Goal: Information Seeking & Learning: Learn about a topic

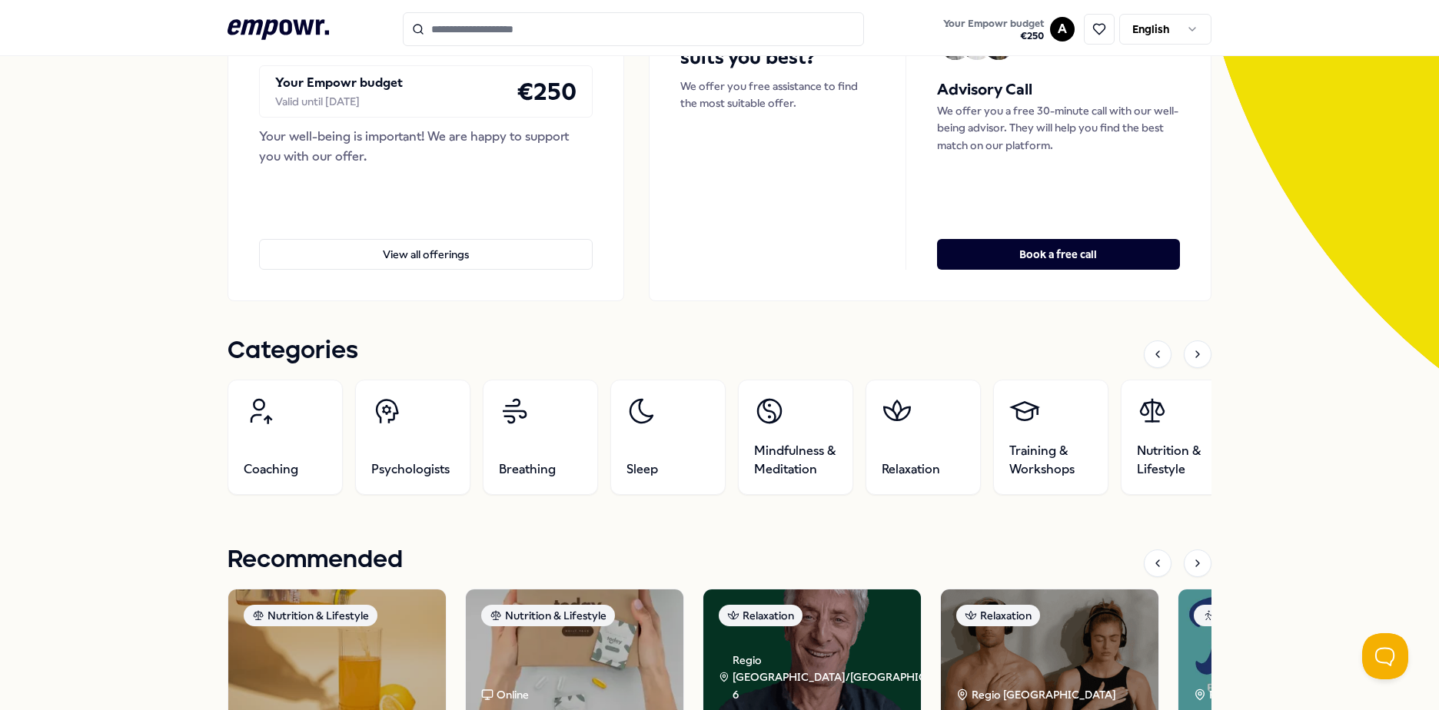
scroll to position [231, 0]
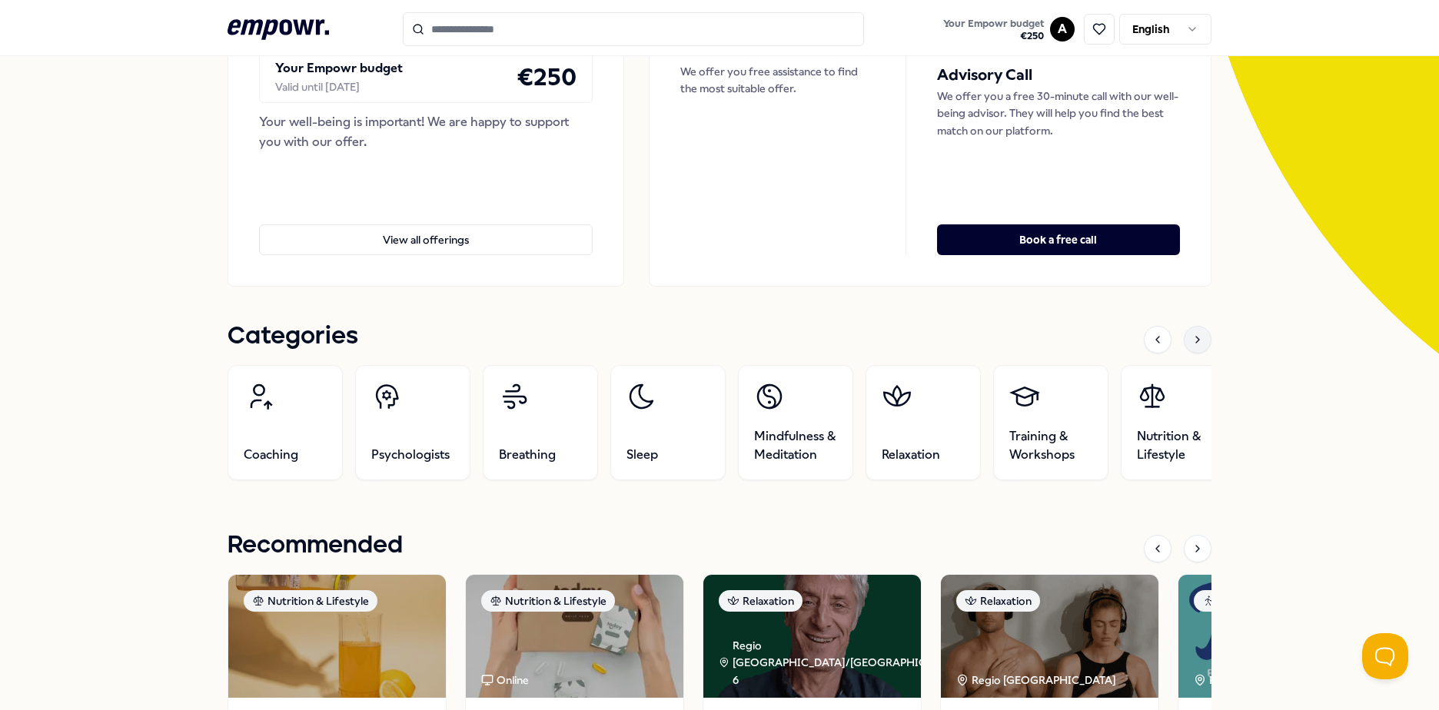
click at [1191, 342] on icon at bounding box center [1197, 340] width 12 height 12
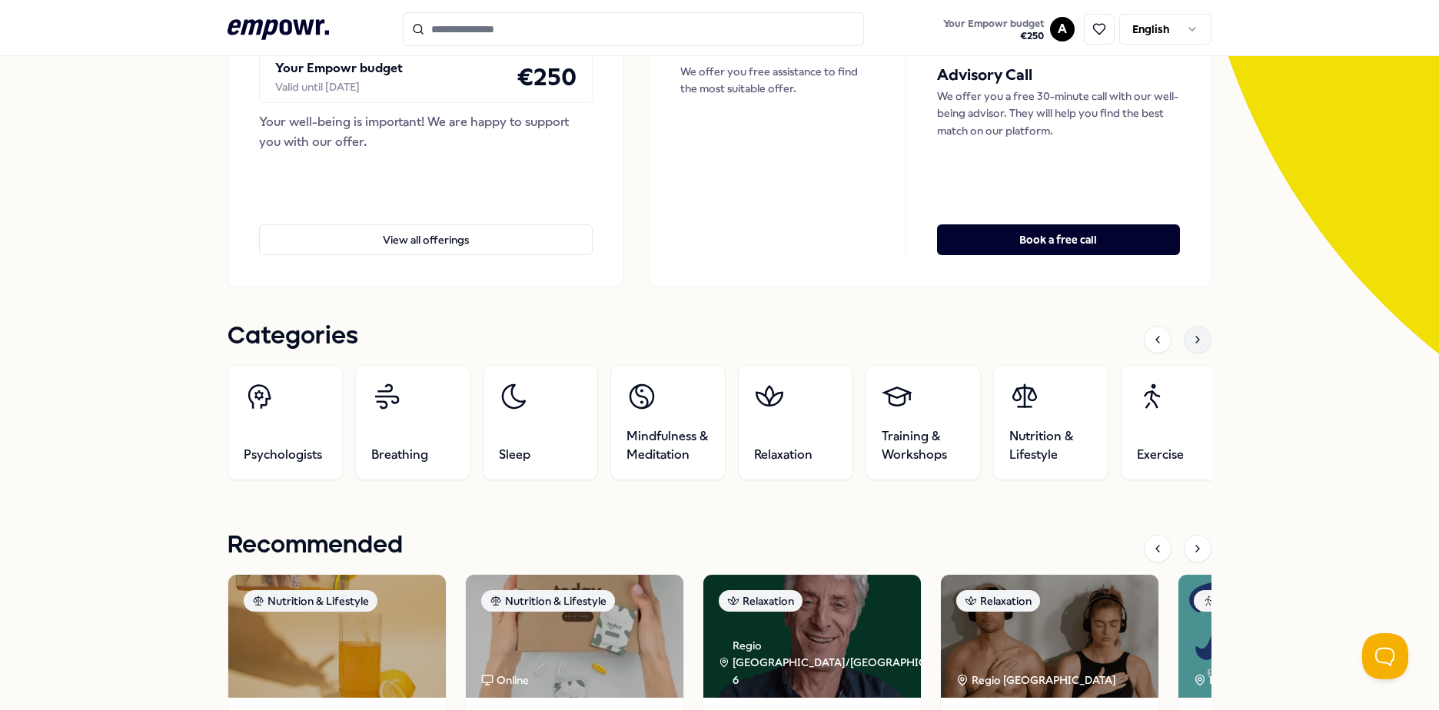
click at [1191, 341] on icon at bounding box center [1197, 340] width 12 height 12
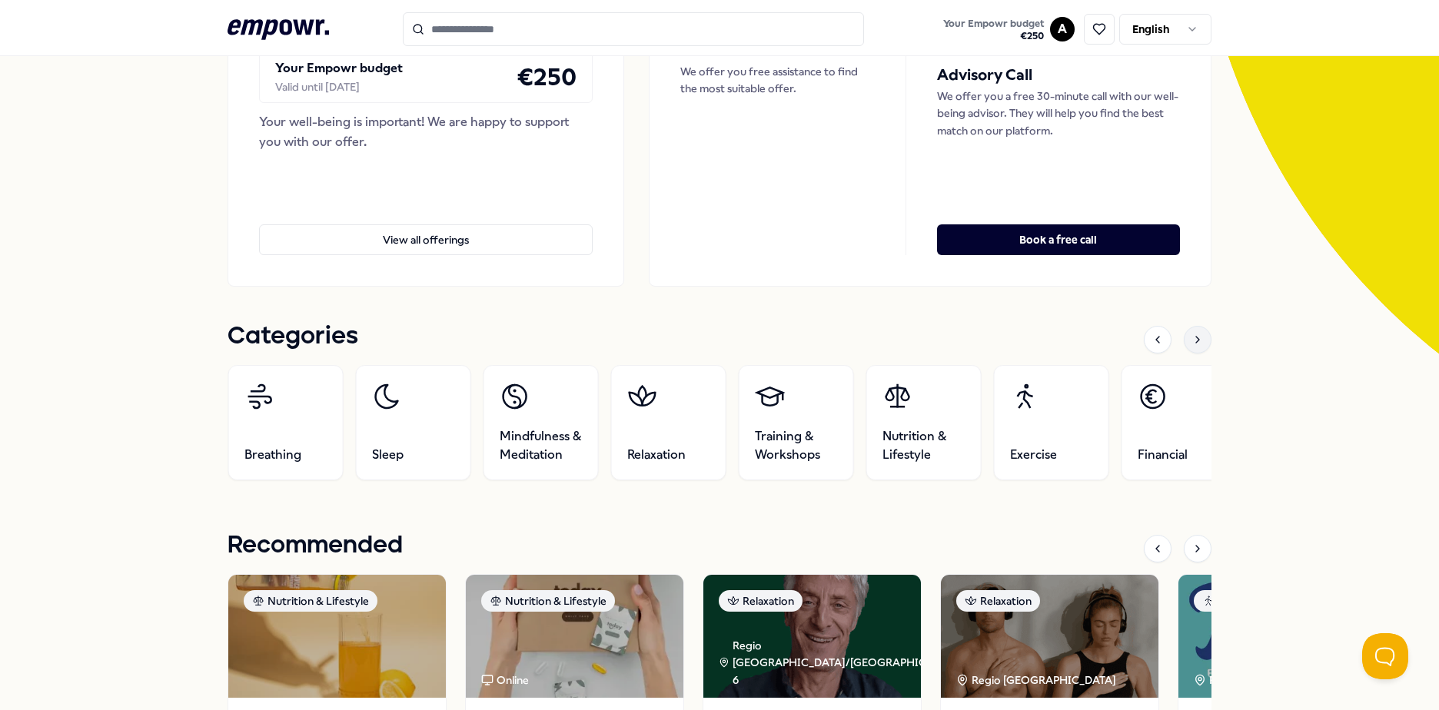
click at [1191, 341] on icon at bounding box center [1197, 340] width 12 height 12
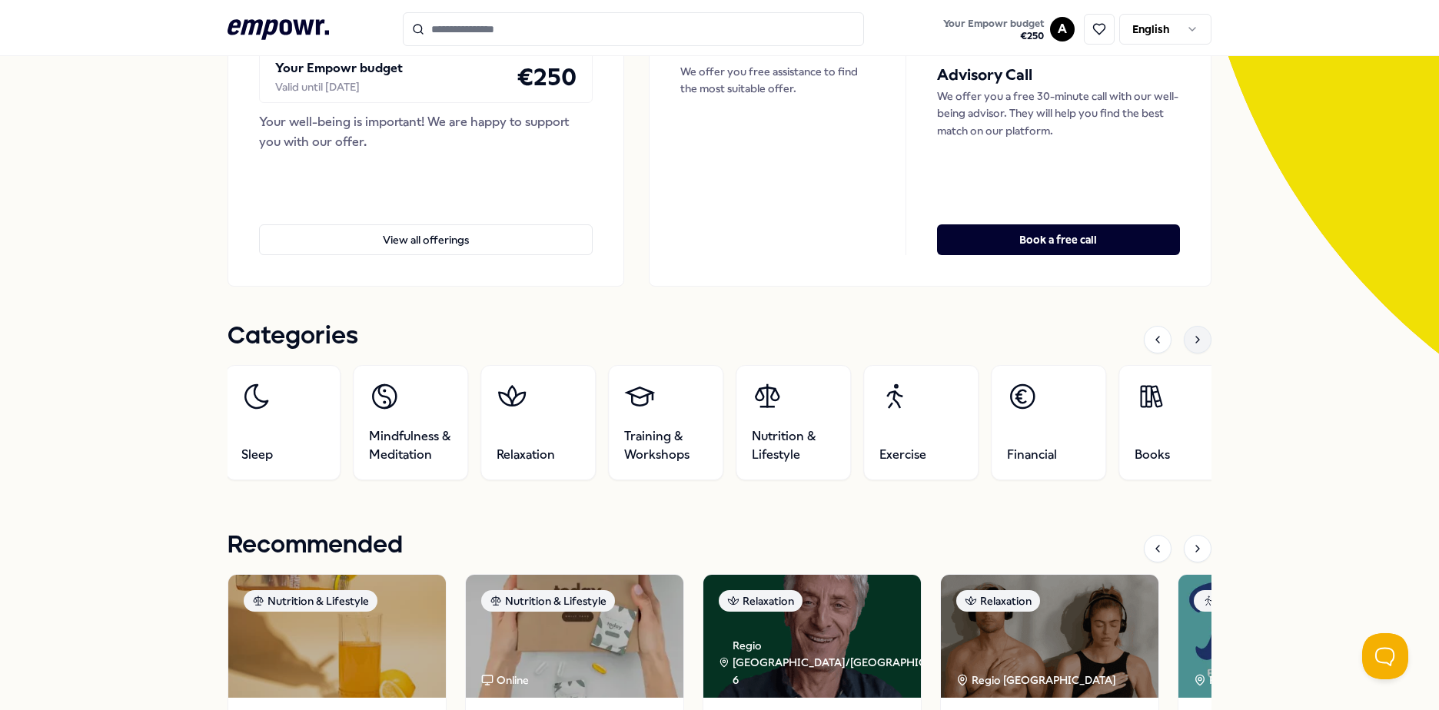
click at [1191, 341] on icon at bounding box center [1197, 340] width 12 height 12
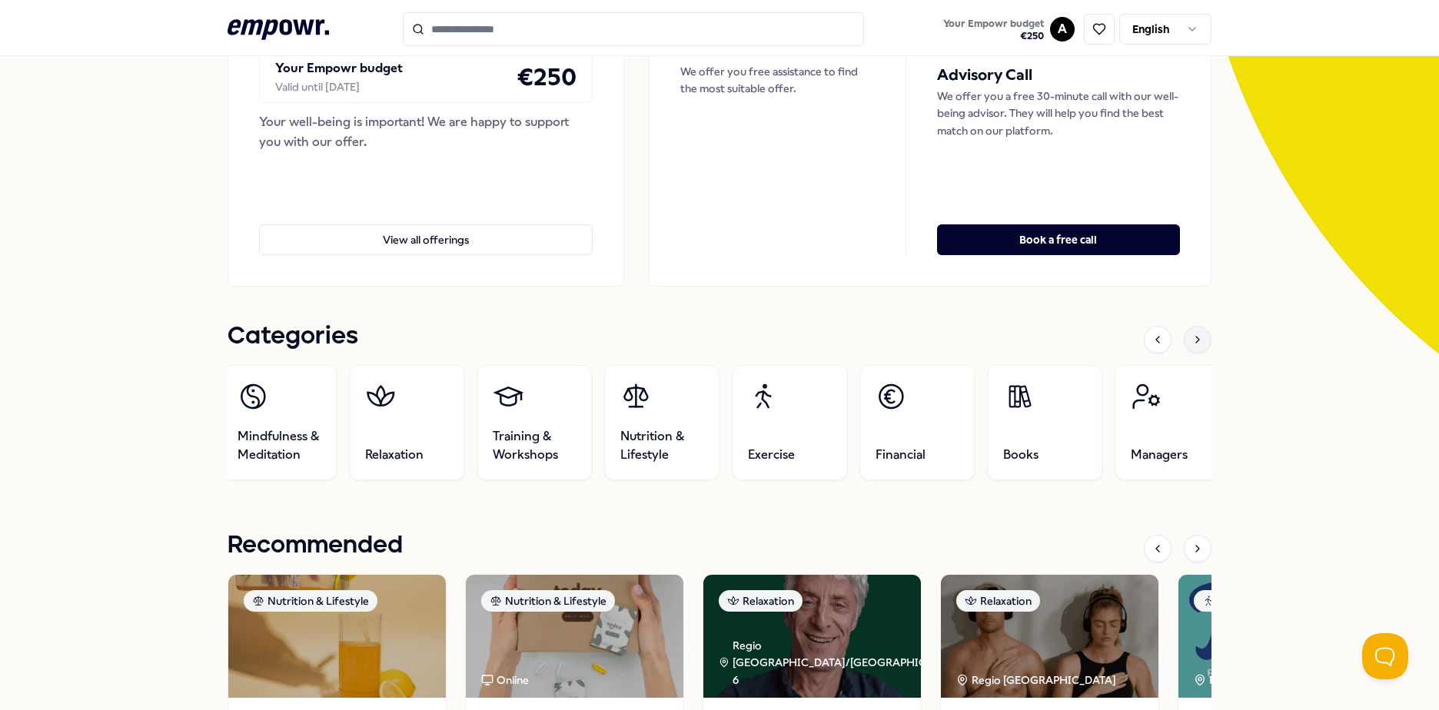
click at [1191, 341] on icon at bounding box center [1197, 340] width 12 height 12
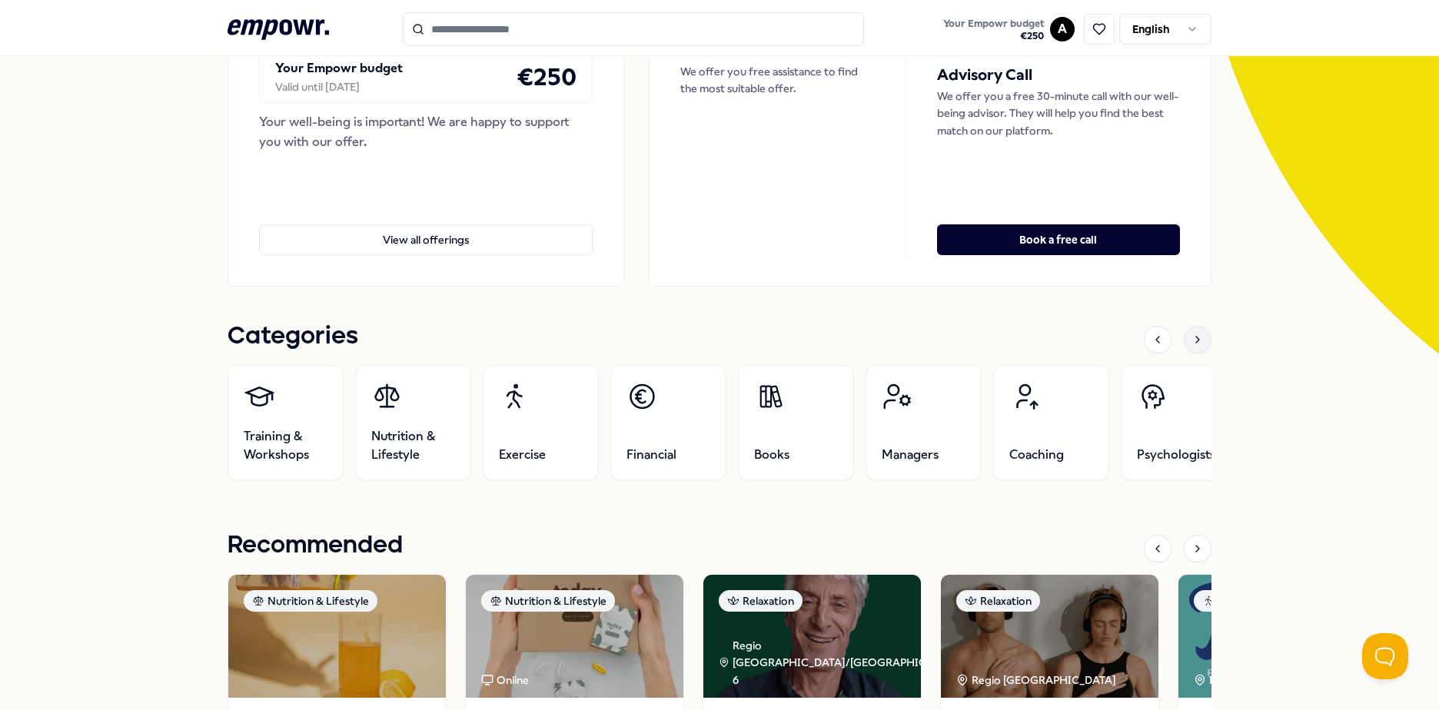
click at [1191, 341] on icon at bounding box center [1197, 340] width 12 height 12
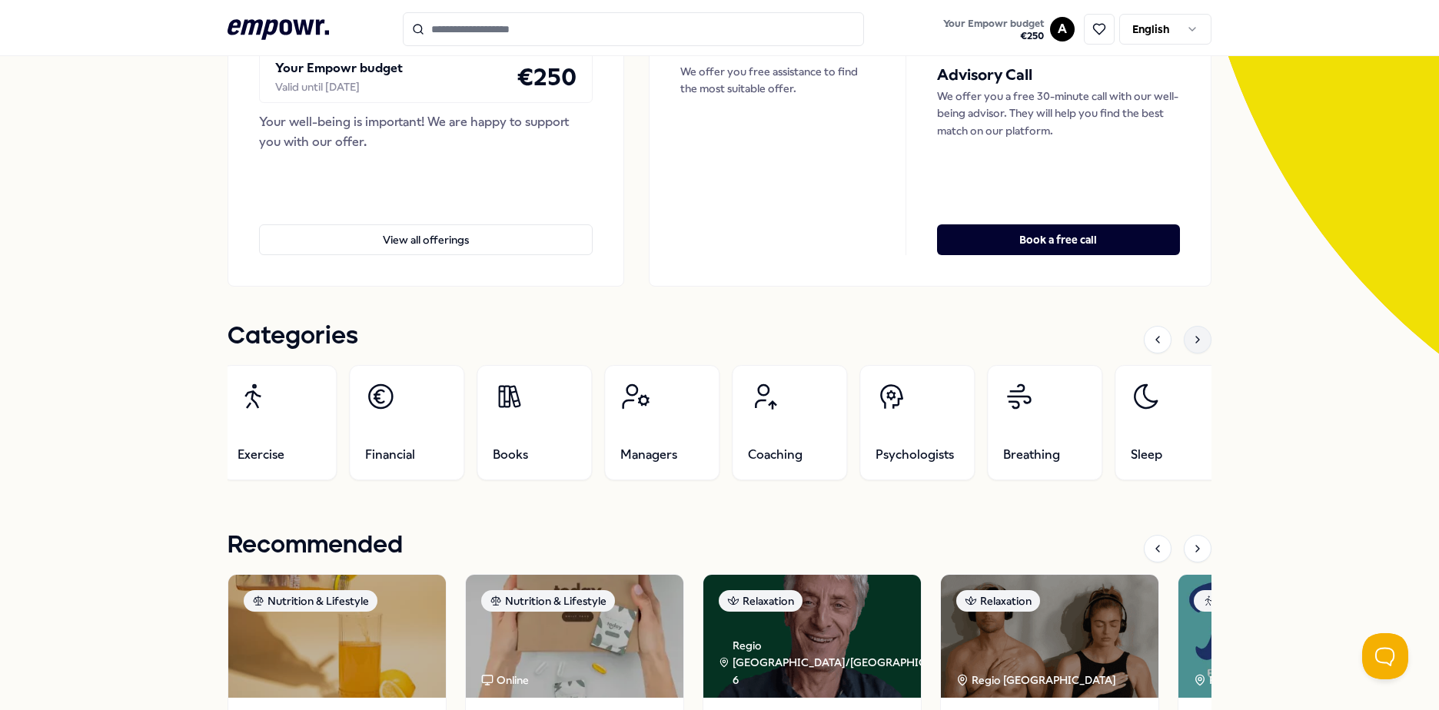
click at [1191, 341] on icon at bounding box center [1197, 340] width 12 height 12
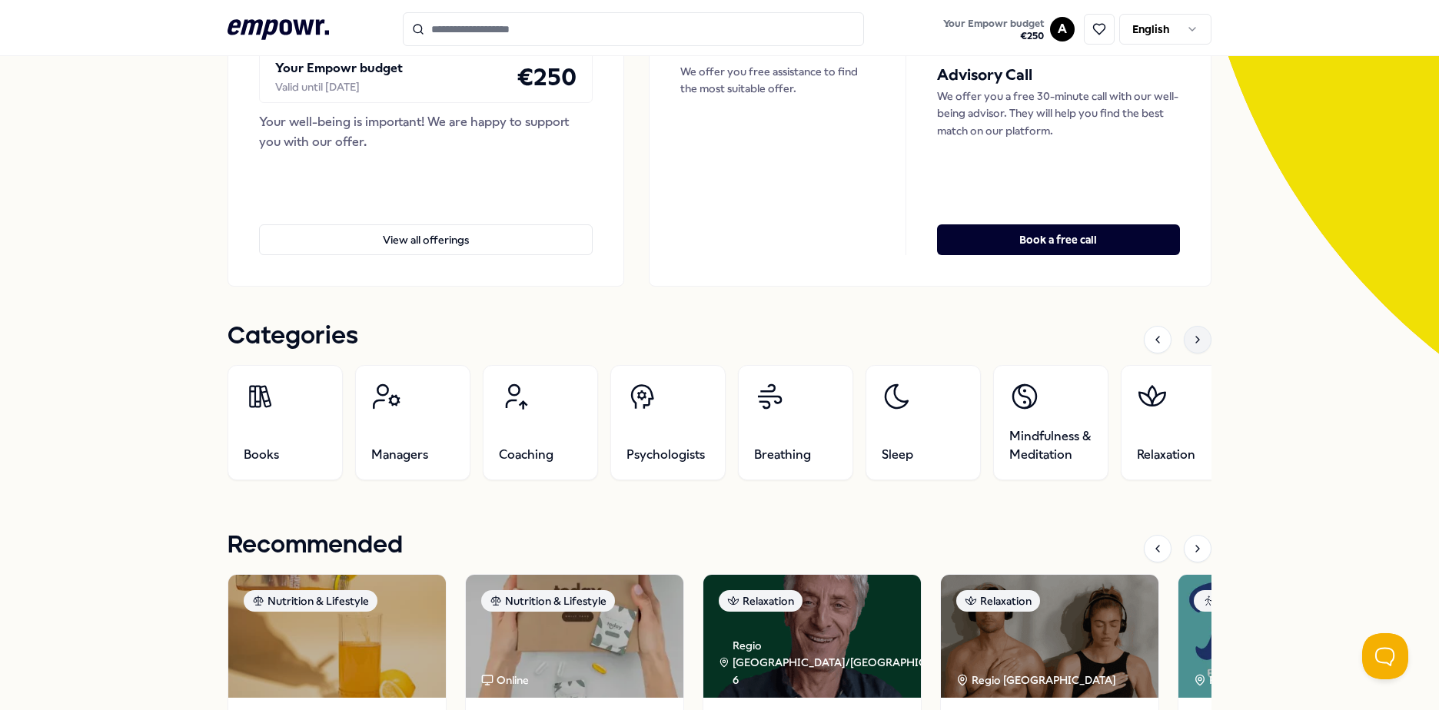
click at [1191, 341] on icon at bounding box center [1197, 340] width 12 height 12
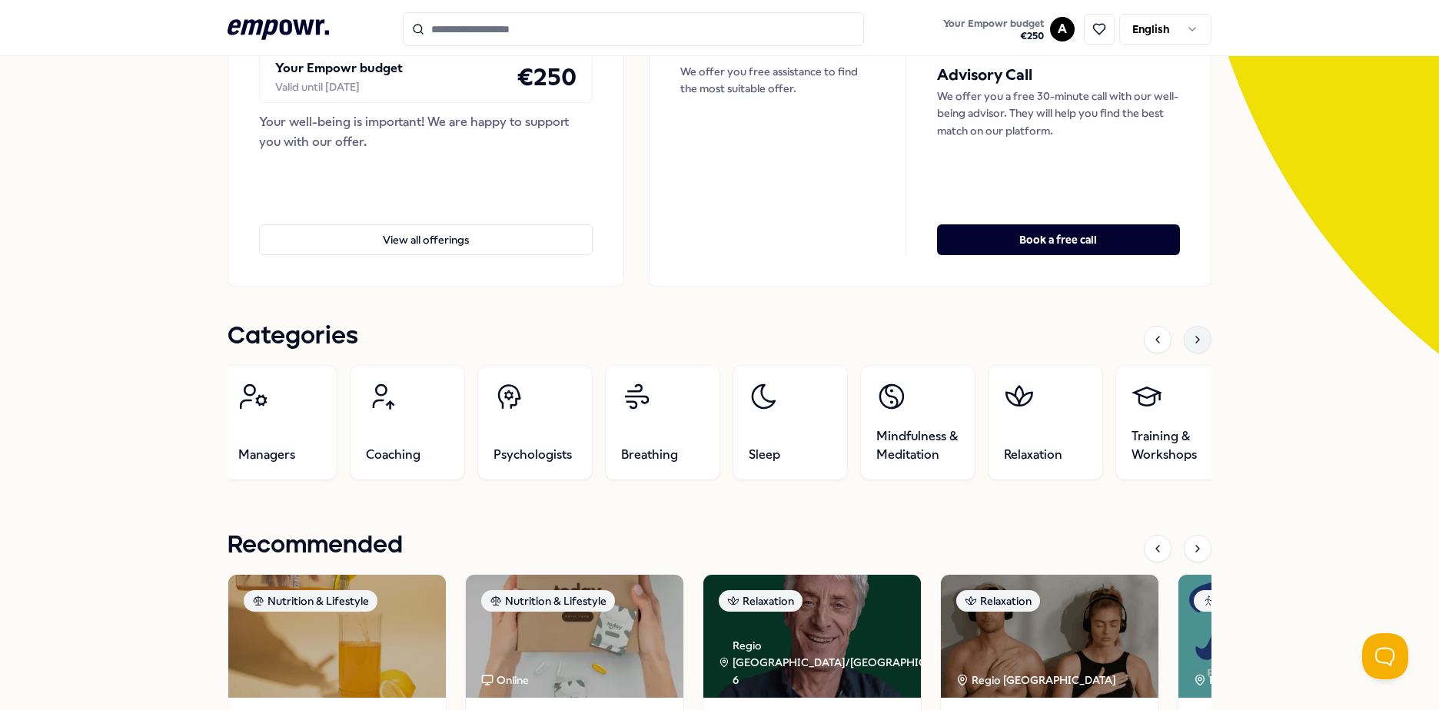
click at [1191, 341] on icon at bounding box center [1197, 340] width 12 height 12
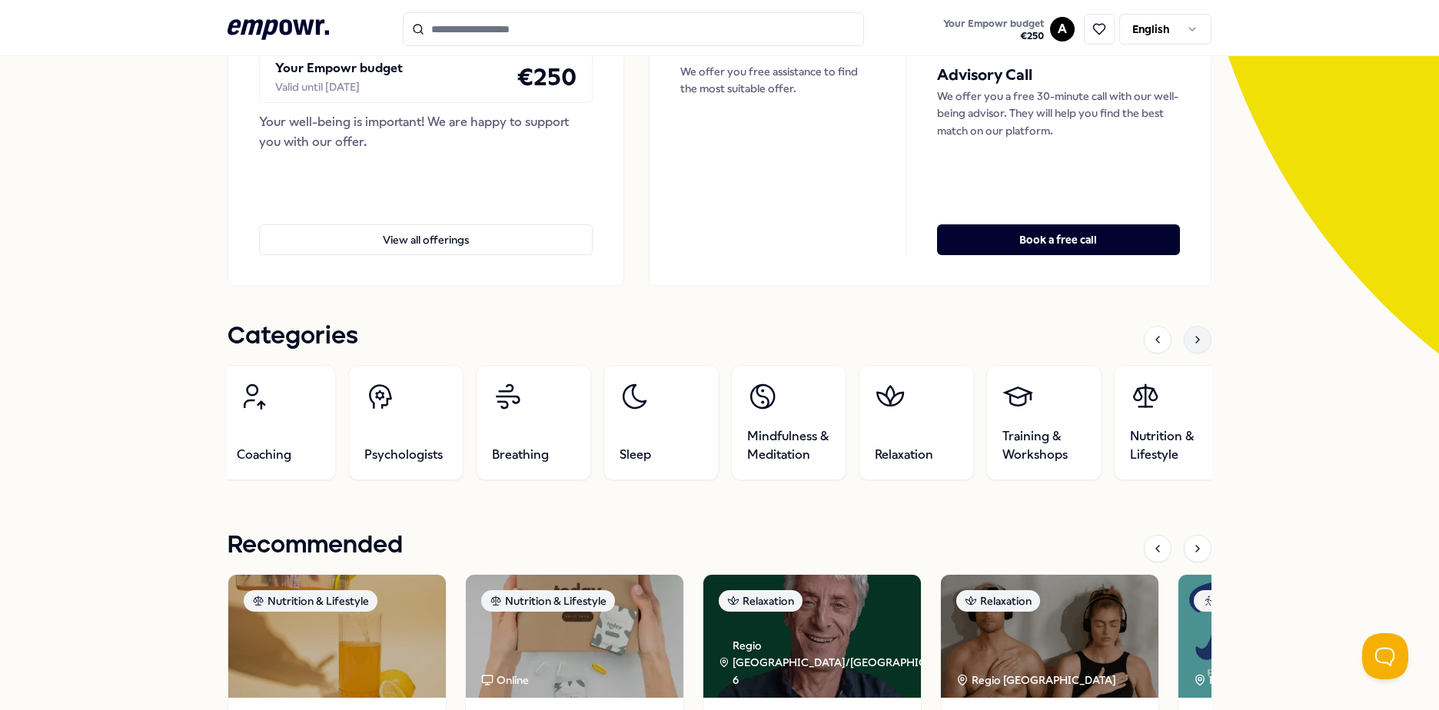
click at [1191, 341] on icon at bounding box center [1197, 340] width 12 height 12
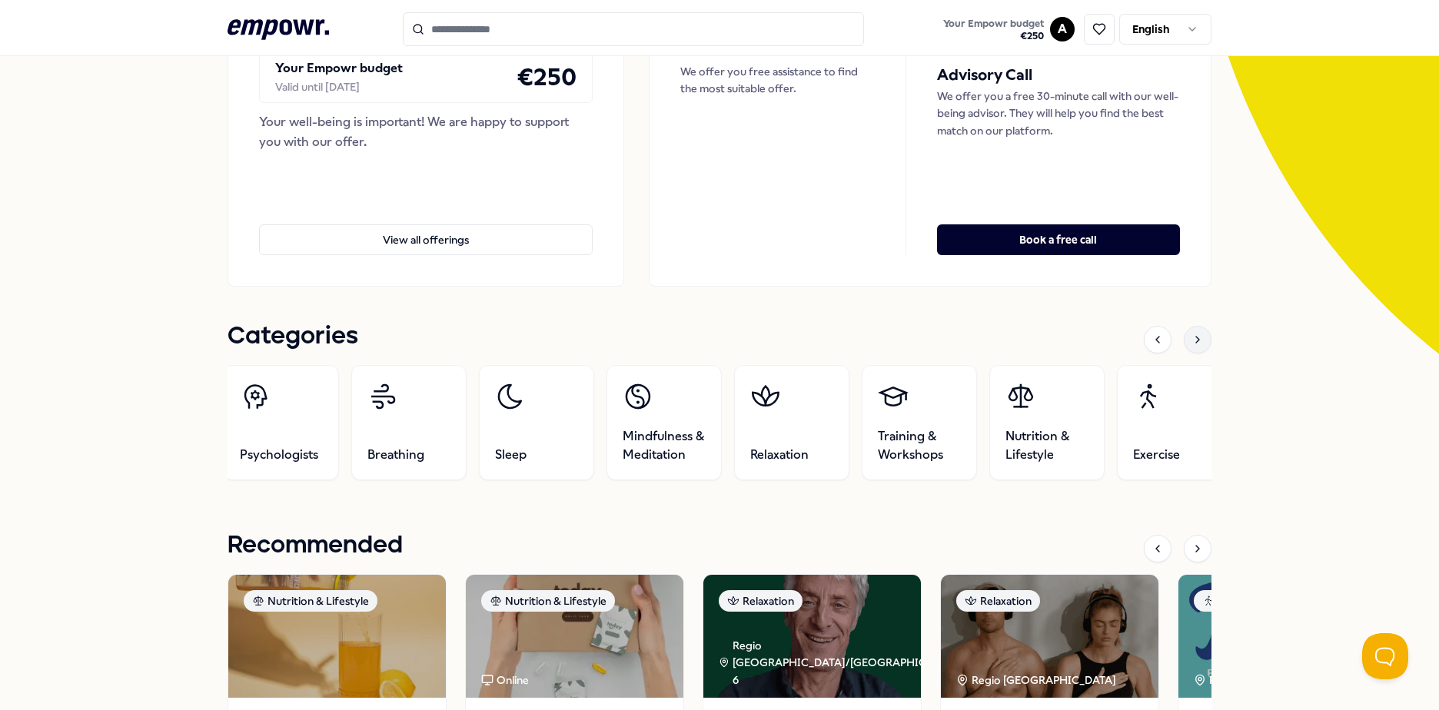
click at [1191, 341] on icon at bounding box center [1197, 340] width 12 height 12
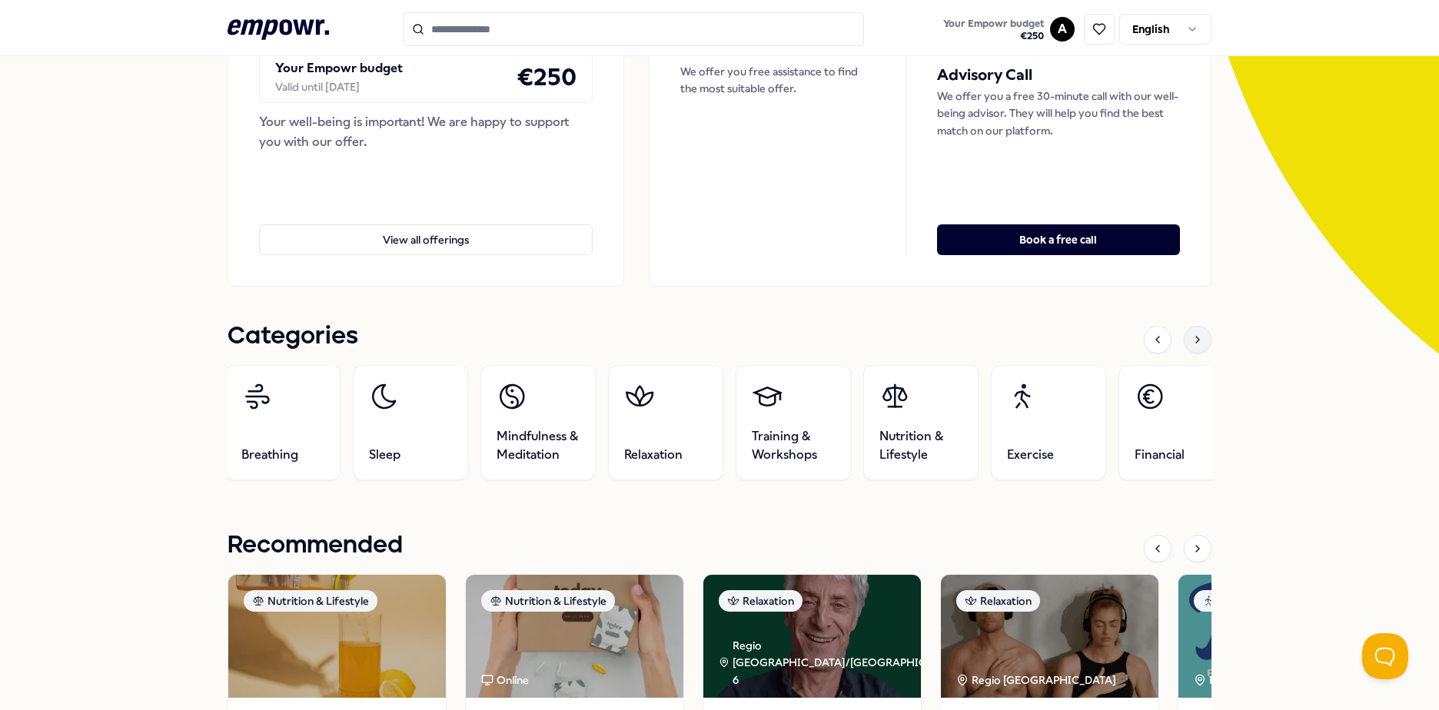
click at [1191, 341] on icon at bounding box center [1197, 340] width 12 height 12
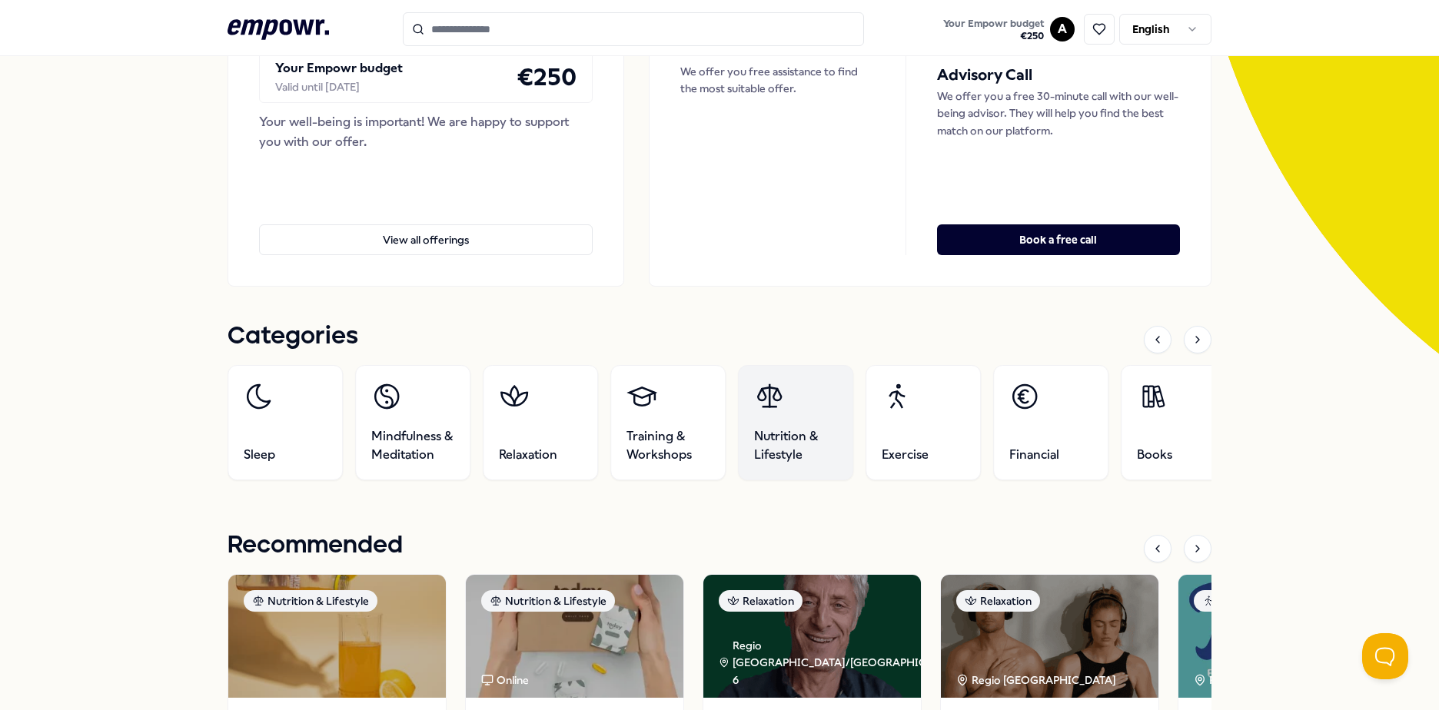
click at [788, 391] on link "Nutrition & Lifestyle" at bounding box center [795, 422] width 115 height 115
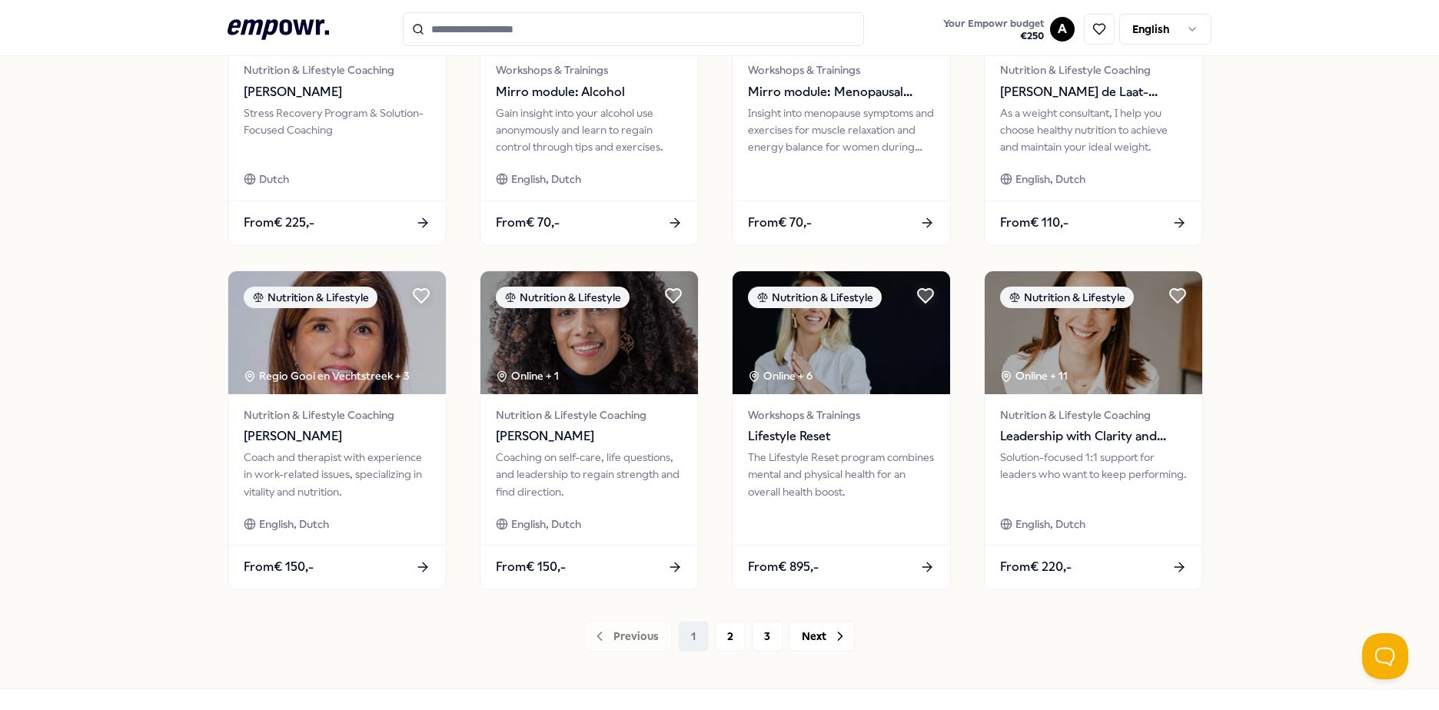
scroll to position [637, 0]
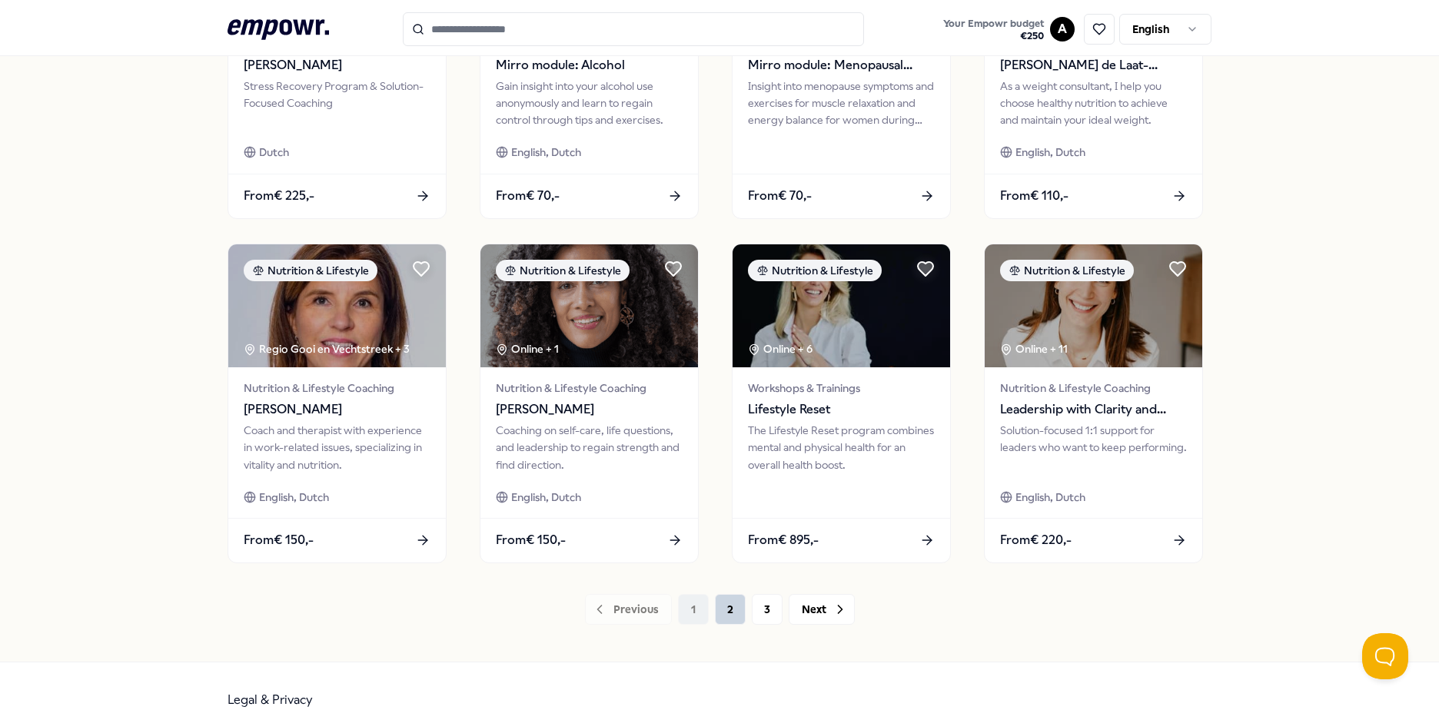
click at [721, 612] on button "2" at bounding box center [730, 609] width 31 height 31
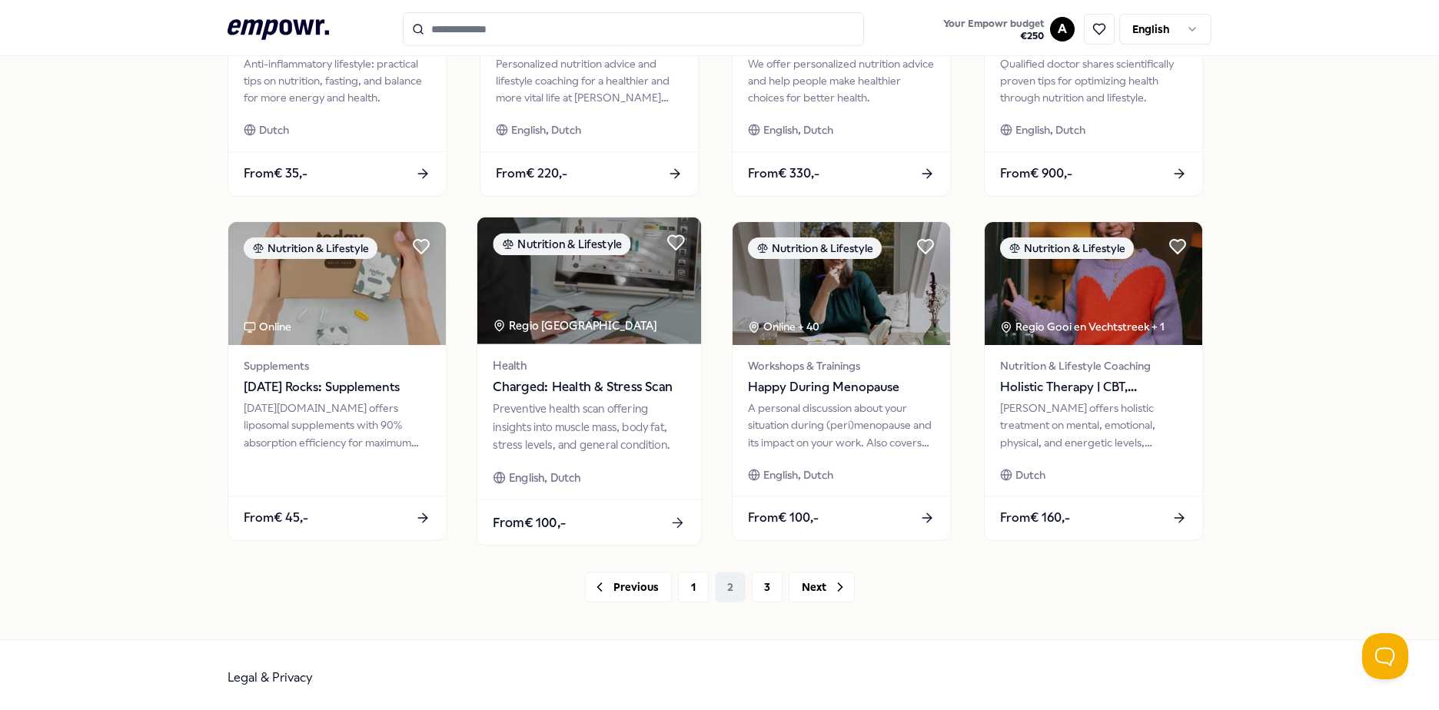
scroll to position [665, 0]
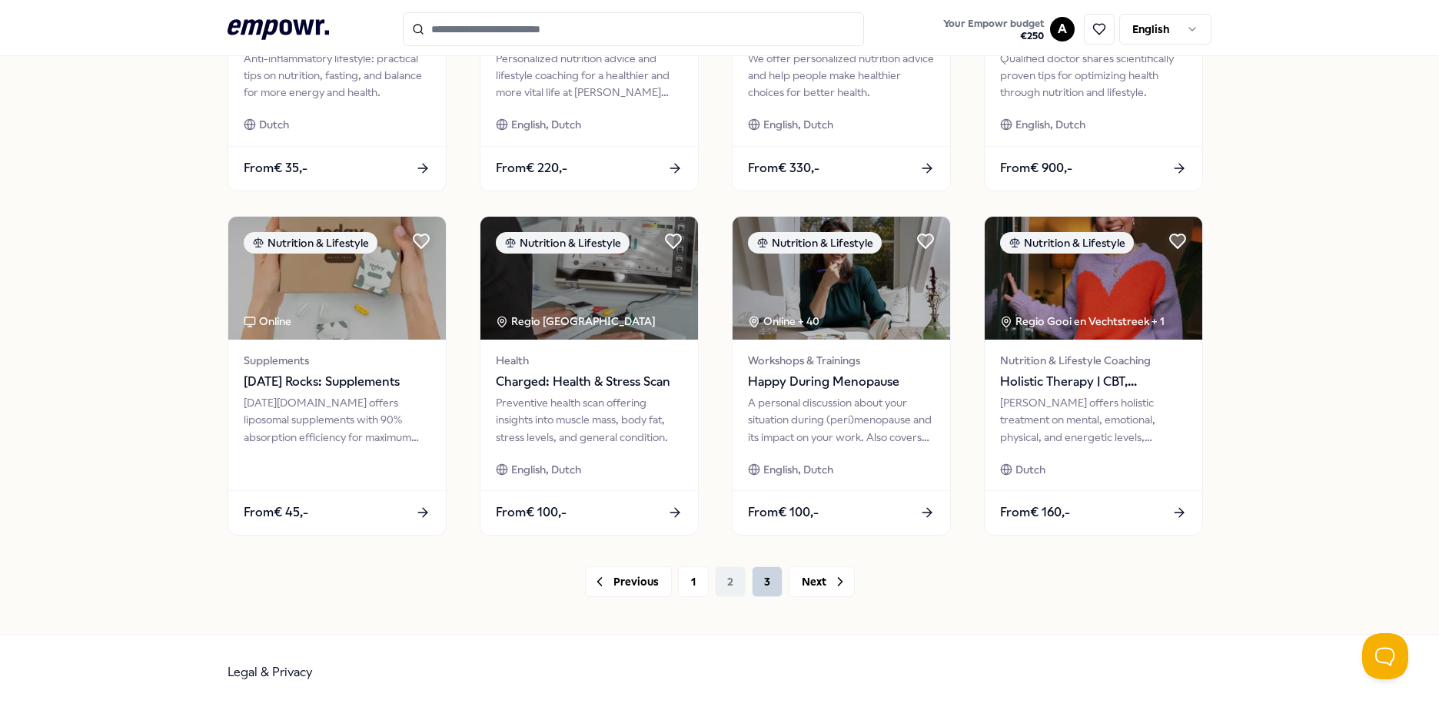
click at [759, 581] on button "3" at bounding box center [767, 582] width 31 height 31
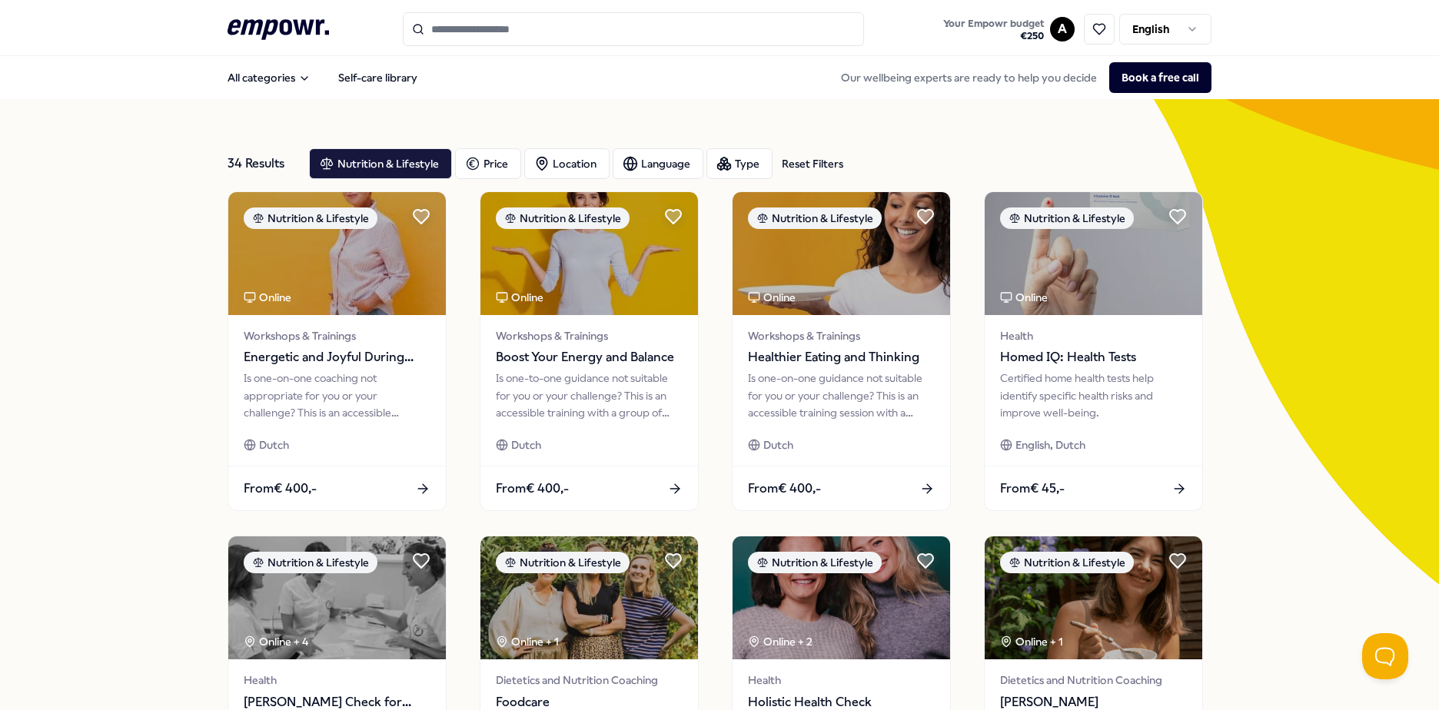
click at [556, 34] on input "Search for products, categories or subcategories" at bounding box center [633, 29] width 461 height 34
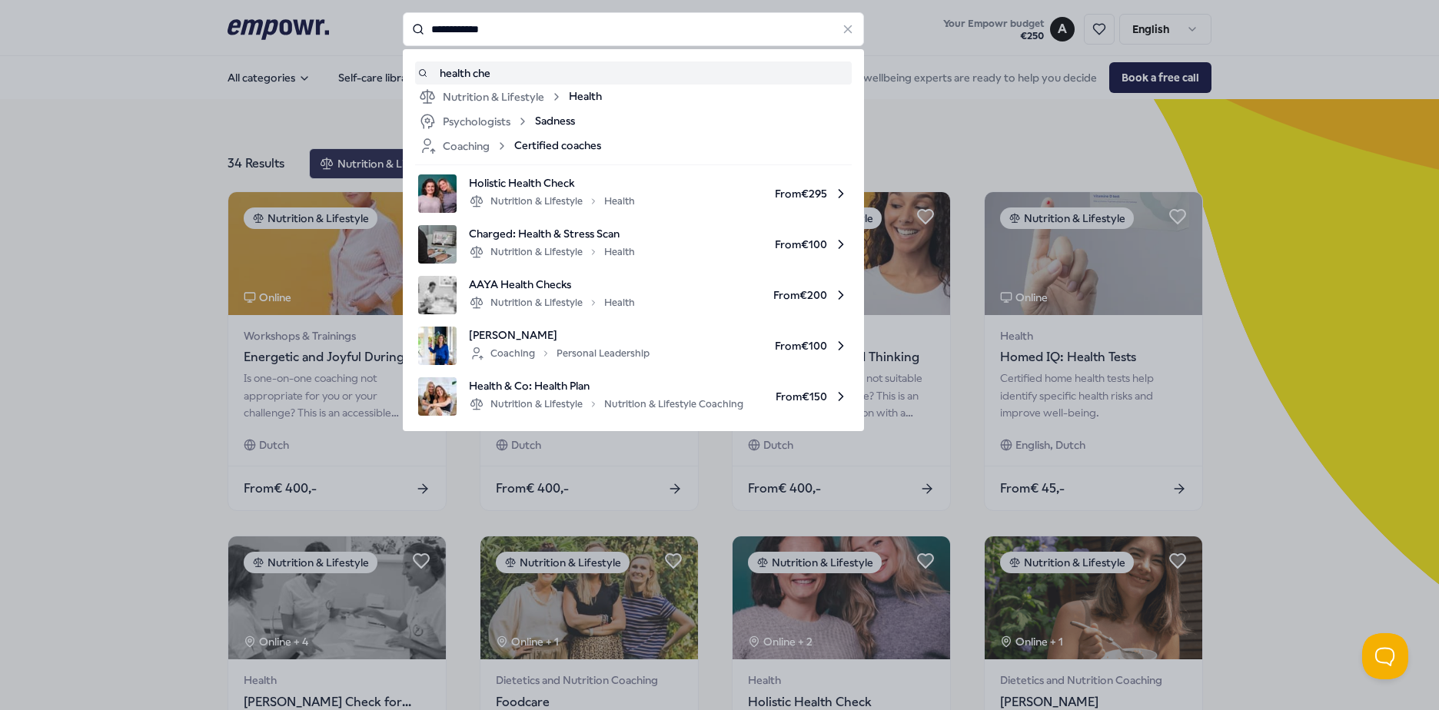
type input "**********"
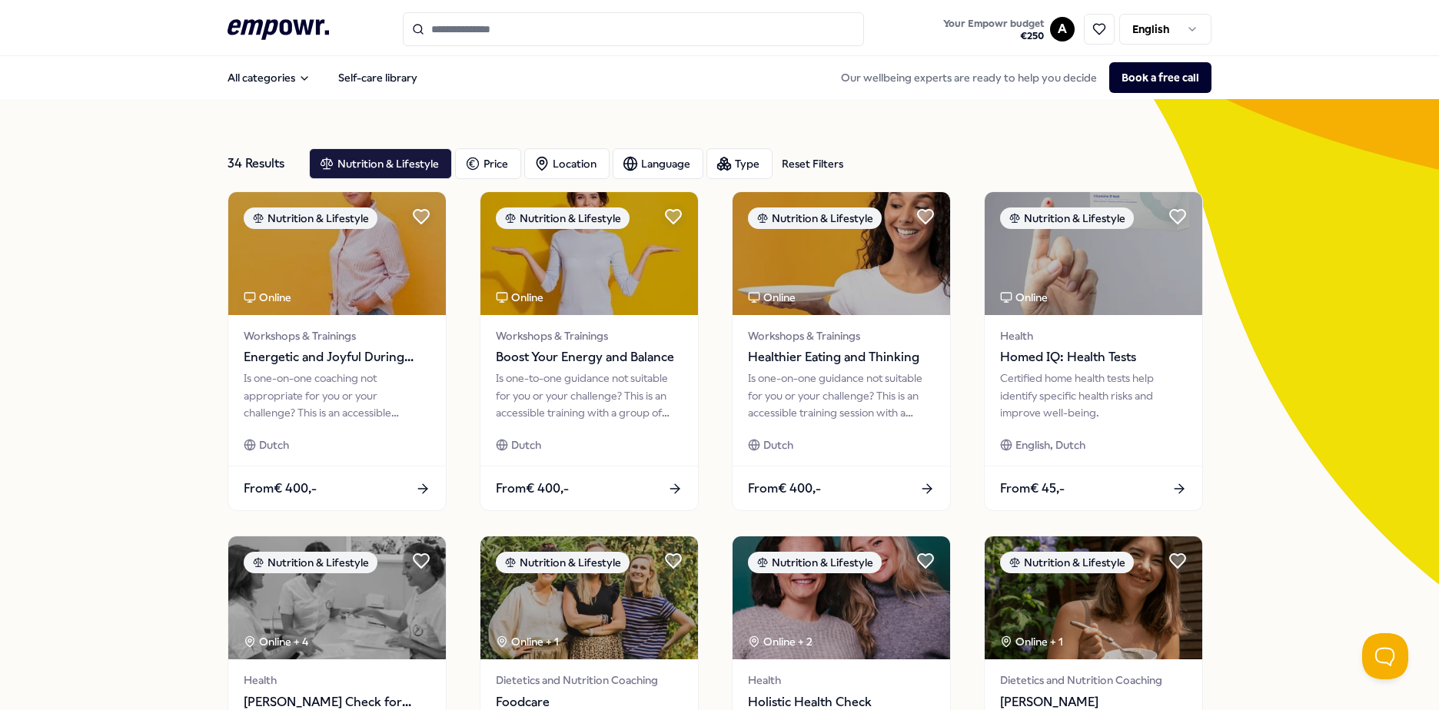
type input "**********"
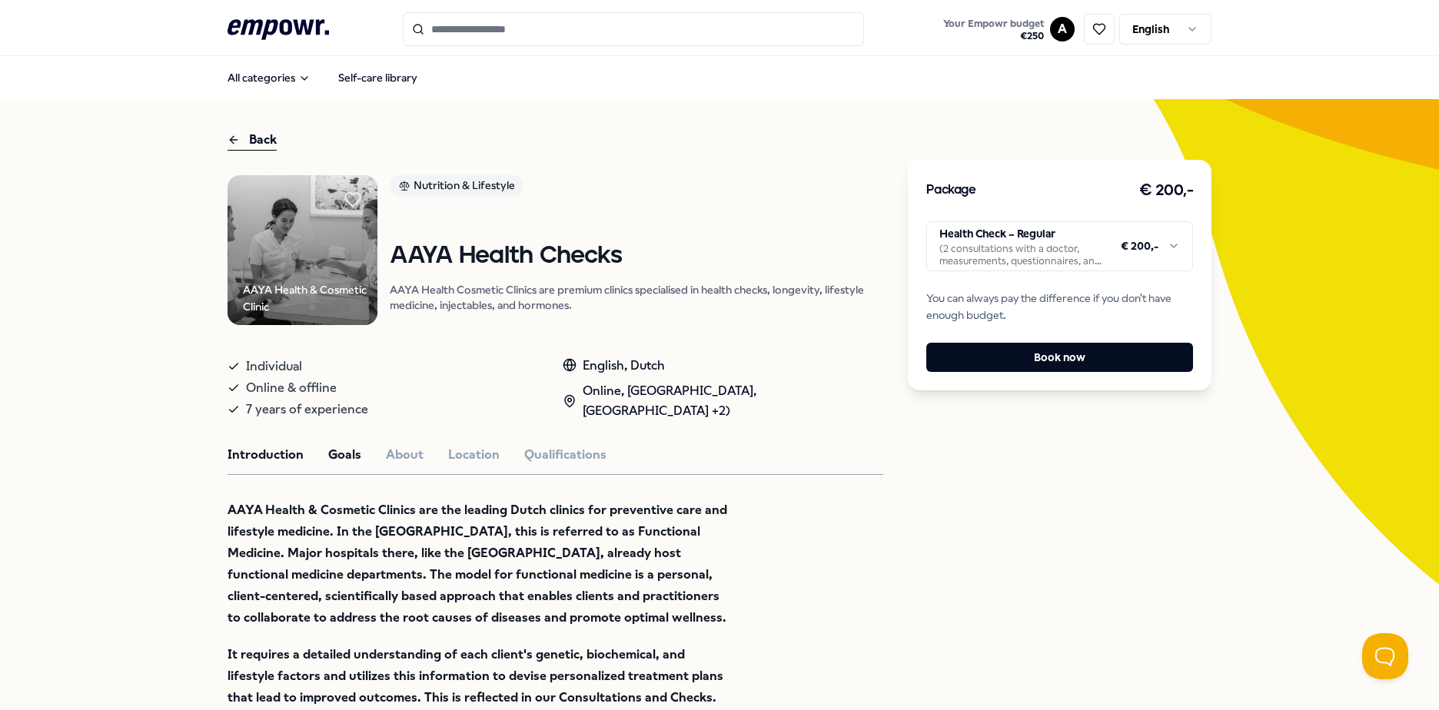
click at [328, 448] on button "Goals" at bounding box center [344, 455] width 33 height 20
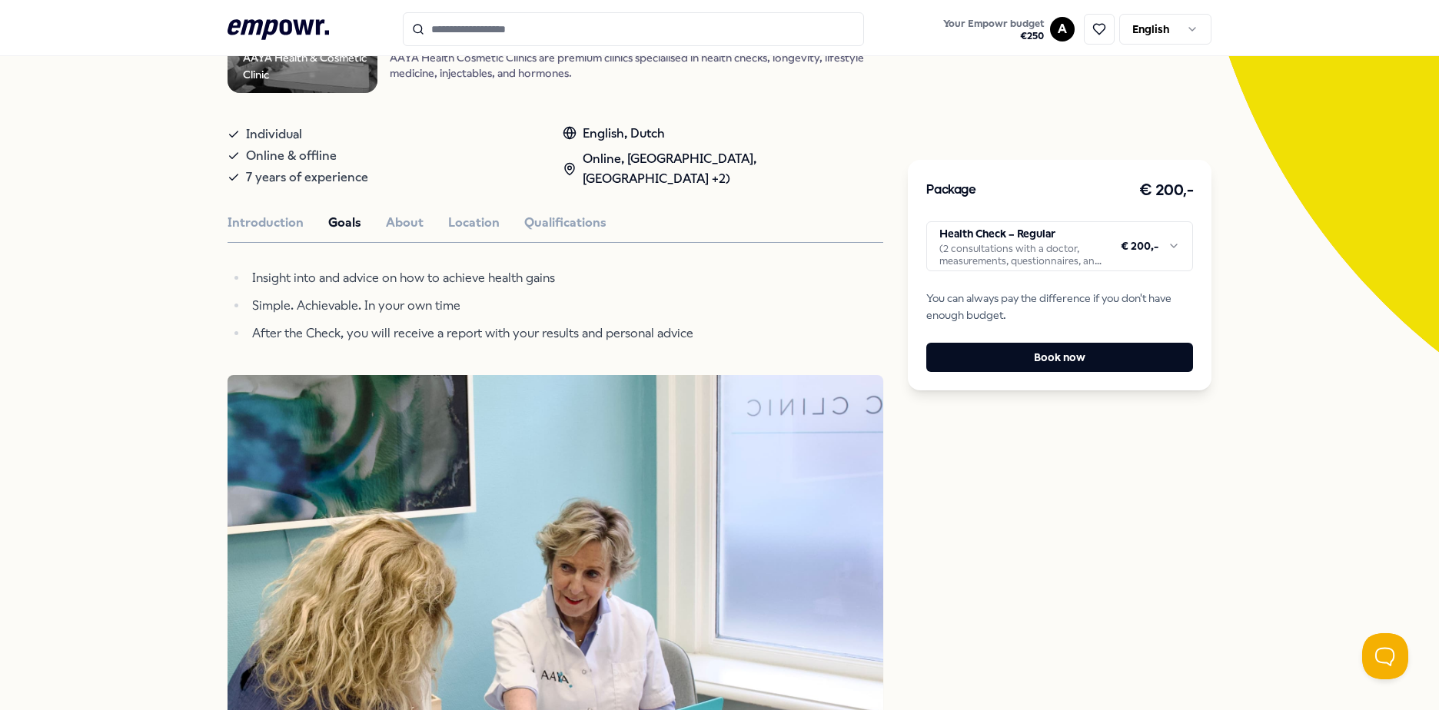
scroll to position [231, 0]
click at [394, 215] on button "About" at bounding box center [405, 224] width 38 height 20
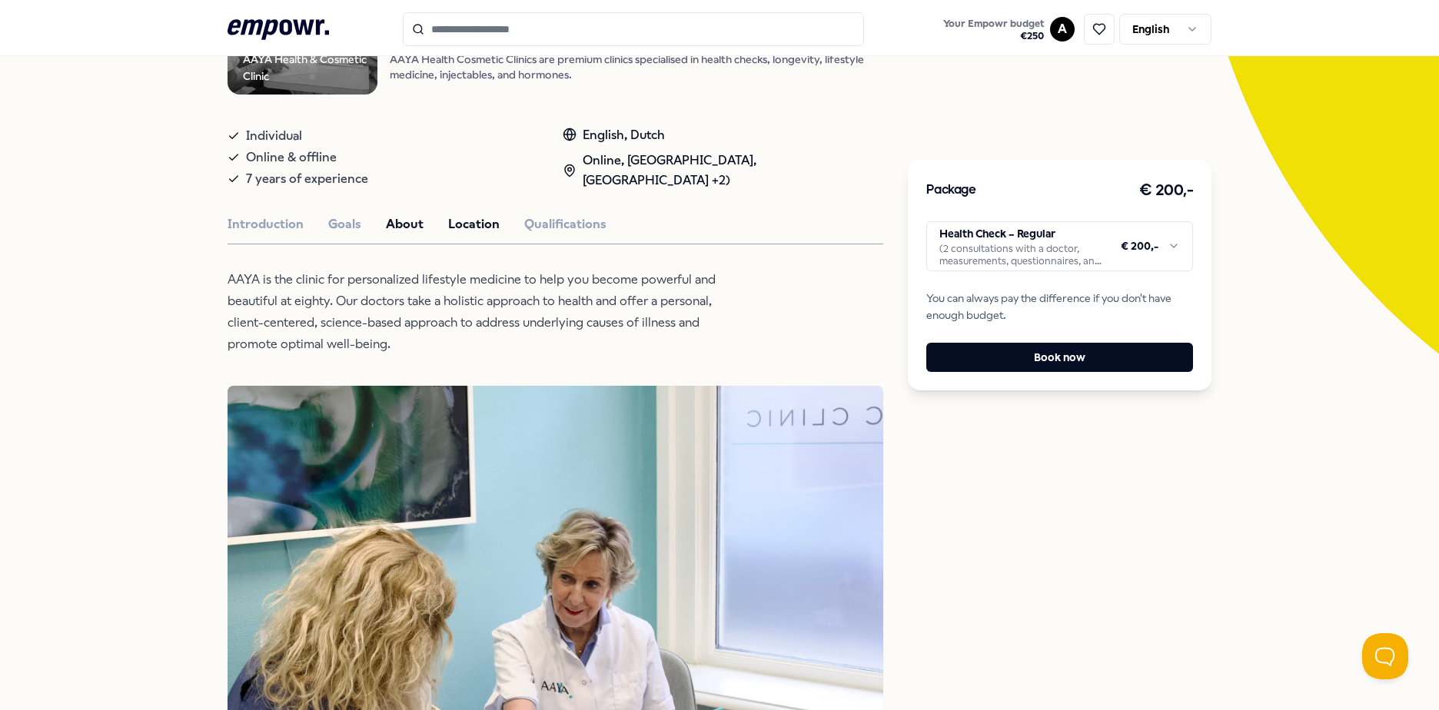
click at [465, 221] on button "Location" at bounding box center [474, 224] width 52 height 20
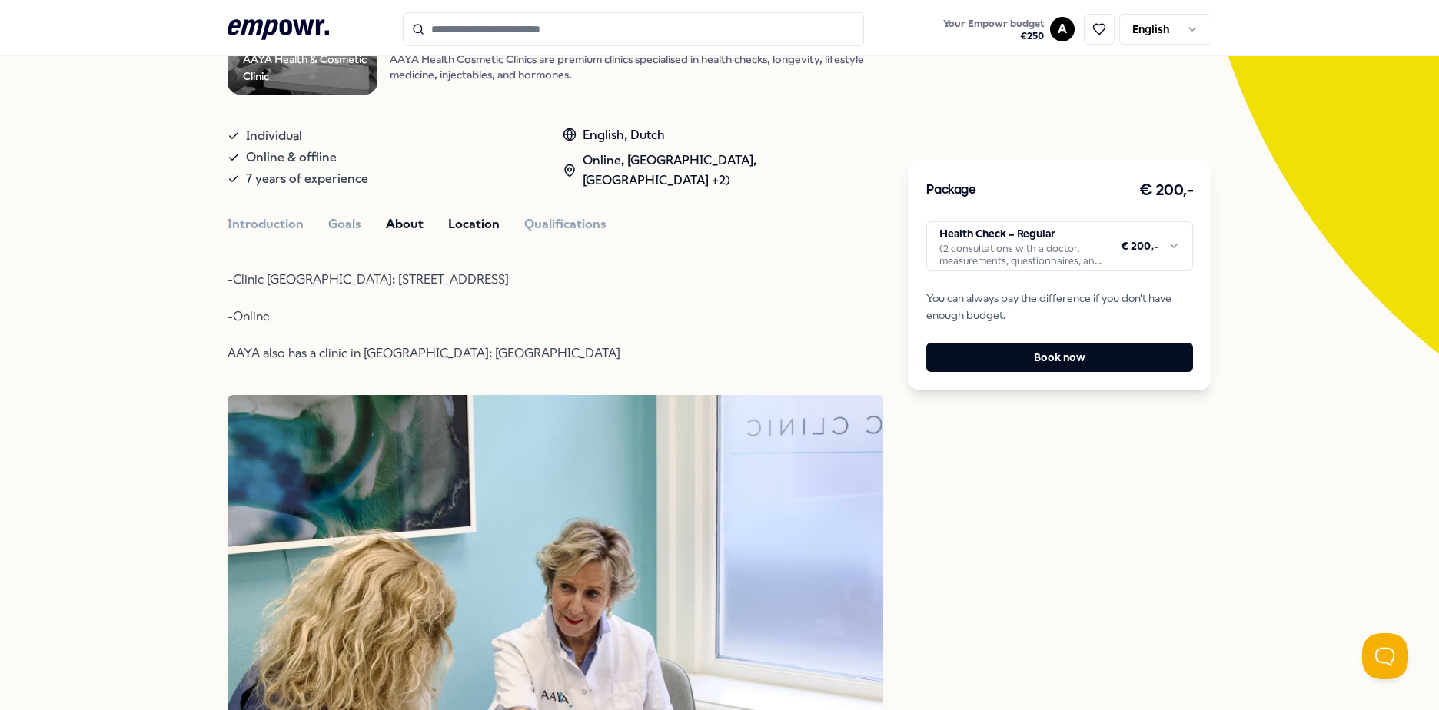
click at [396, 219] on button "About" at bounding box center [405, 224] width 38 height 20
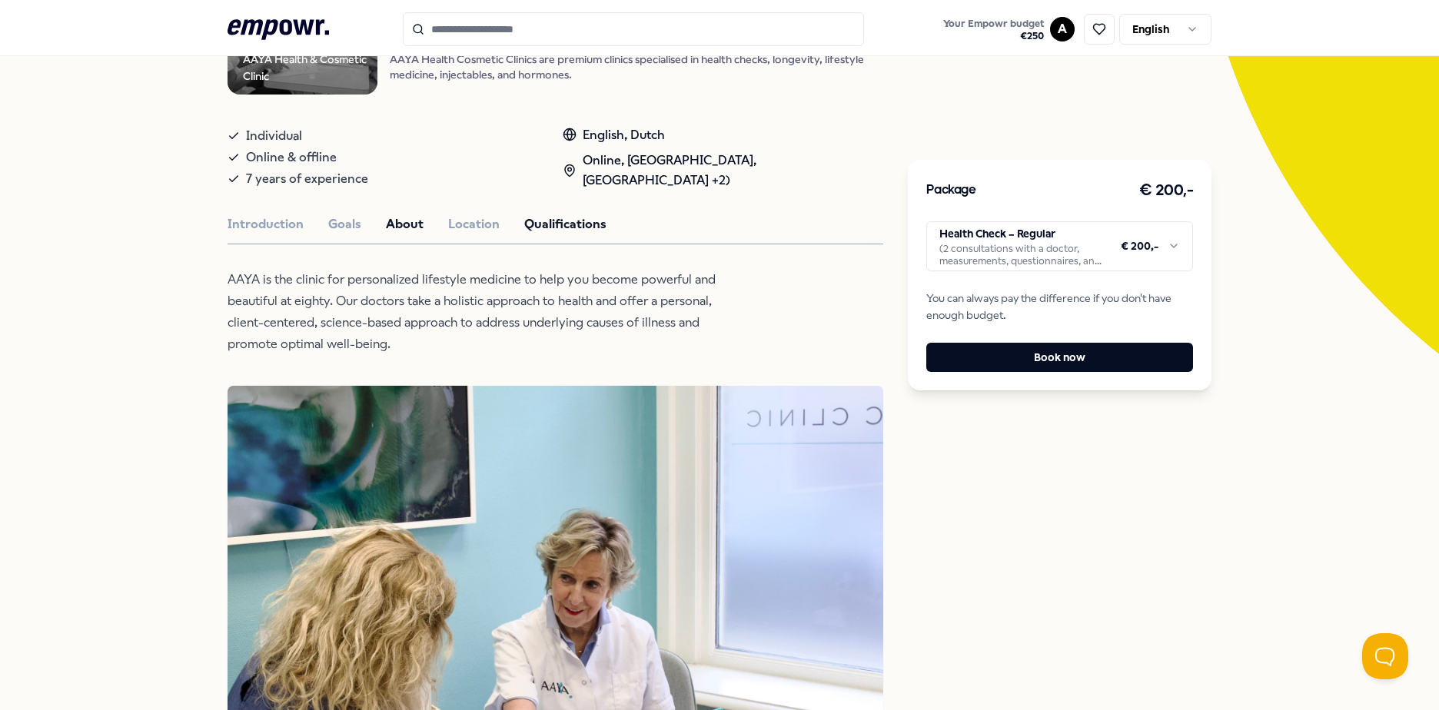
click at [536, 226] on button "Qualifications" at bounding box center [565, 224] width 82 height 20
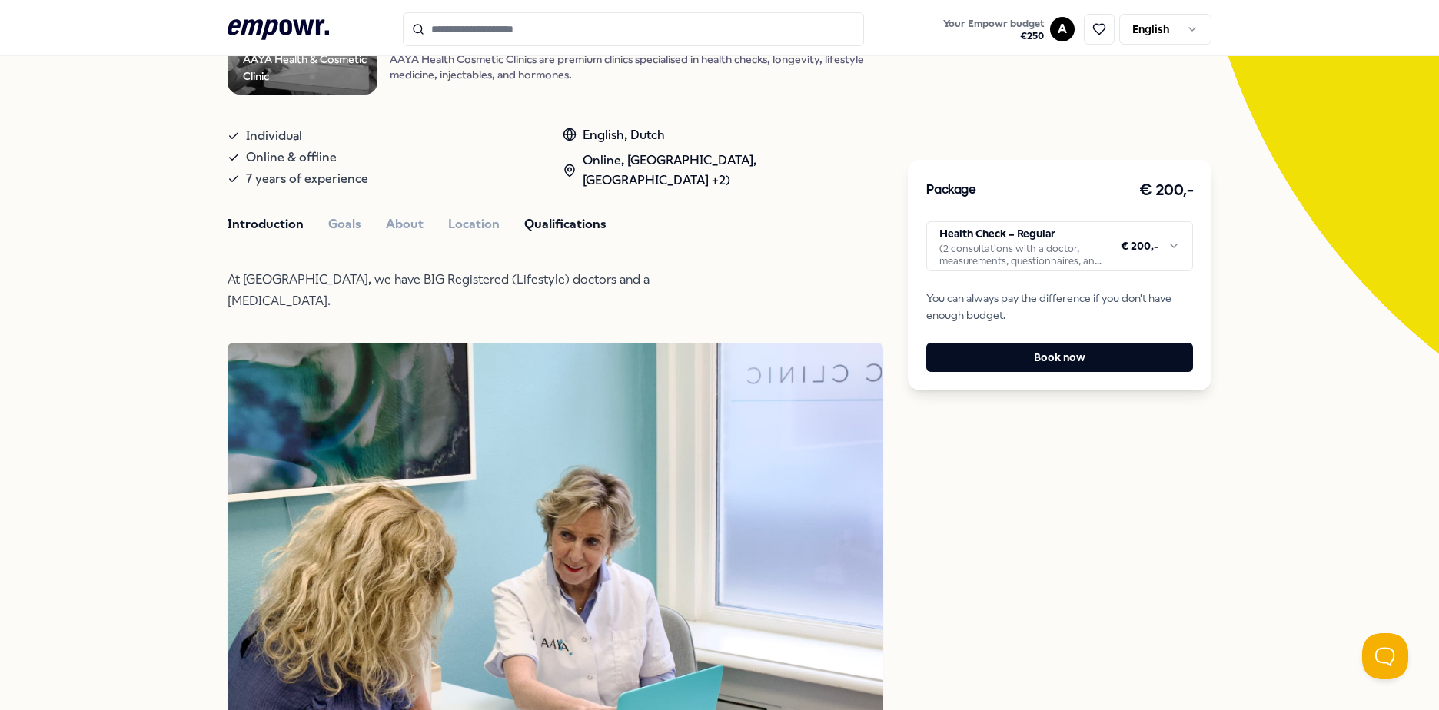
click at [240, 218] on button "Introduction" at bounding box center [266, 224] width 76 height 20
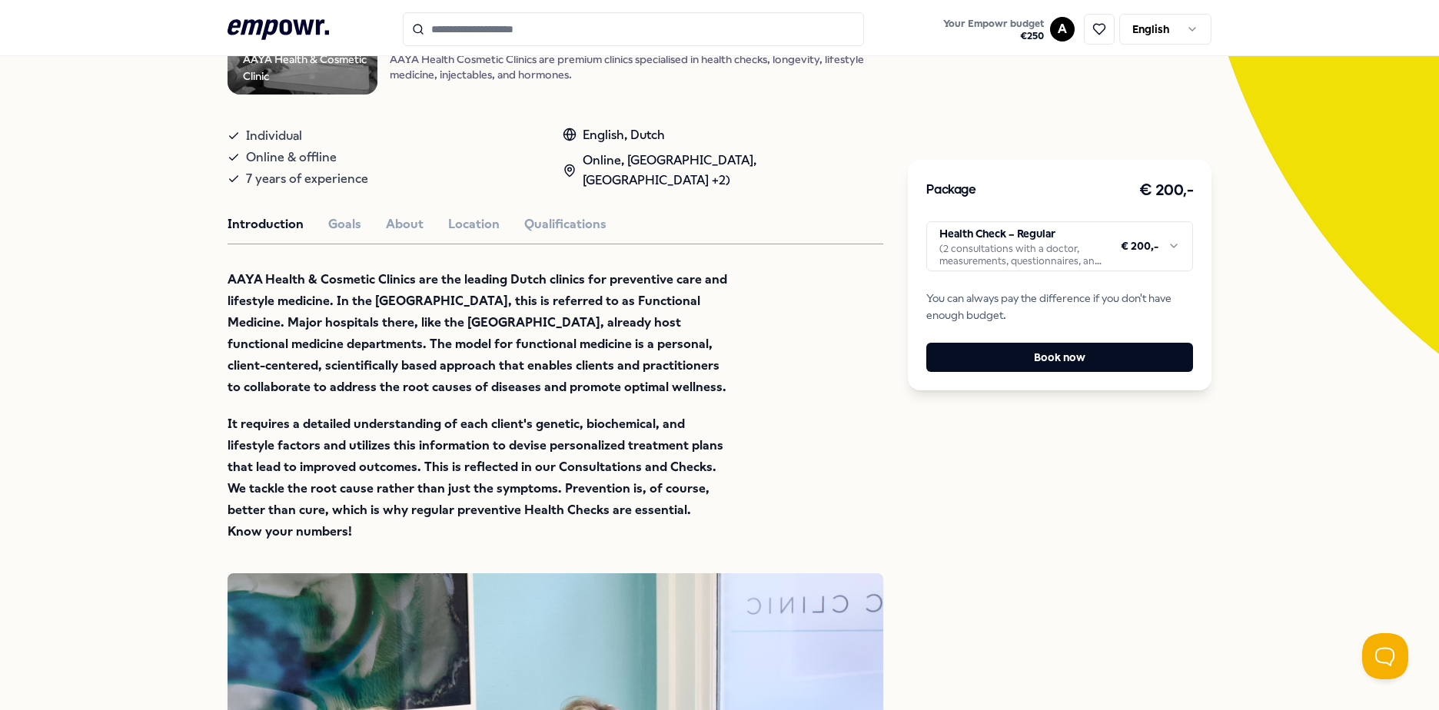
scroll to position [154, 0]
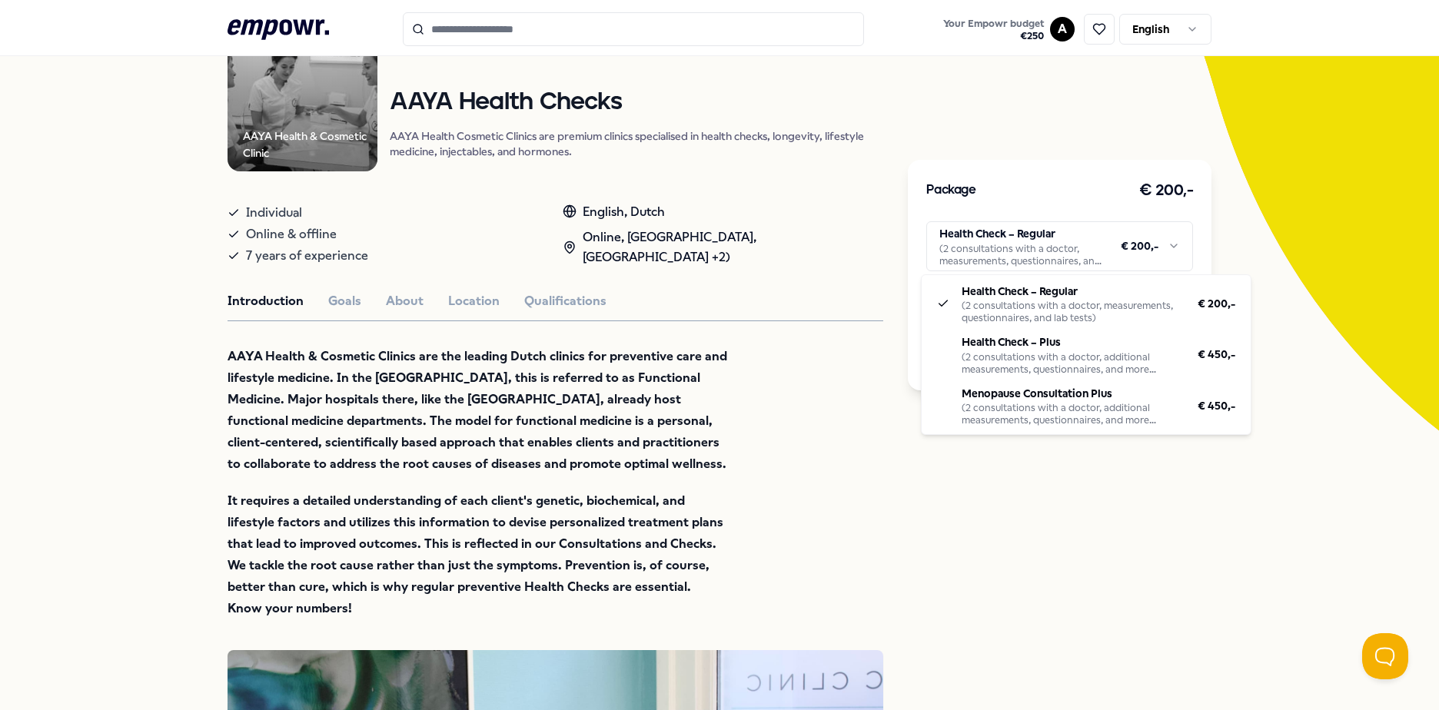
click at [1170, 240] on html ".empowr-logo_svg__cls-1{fill:#03032f} Your Empowr budget € 250 A English All ca…" at bounding box center [719, 355] width 1439 height 710
click at [680, 333] on html ".empowr-logo_svg__cls-1{fill:#03032f} Your Empowr budget € 250 A English All ca…" at bounding box center [719, 355] width 1439 height 710
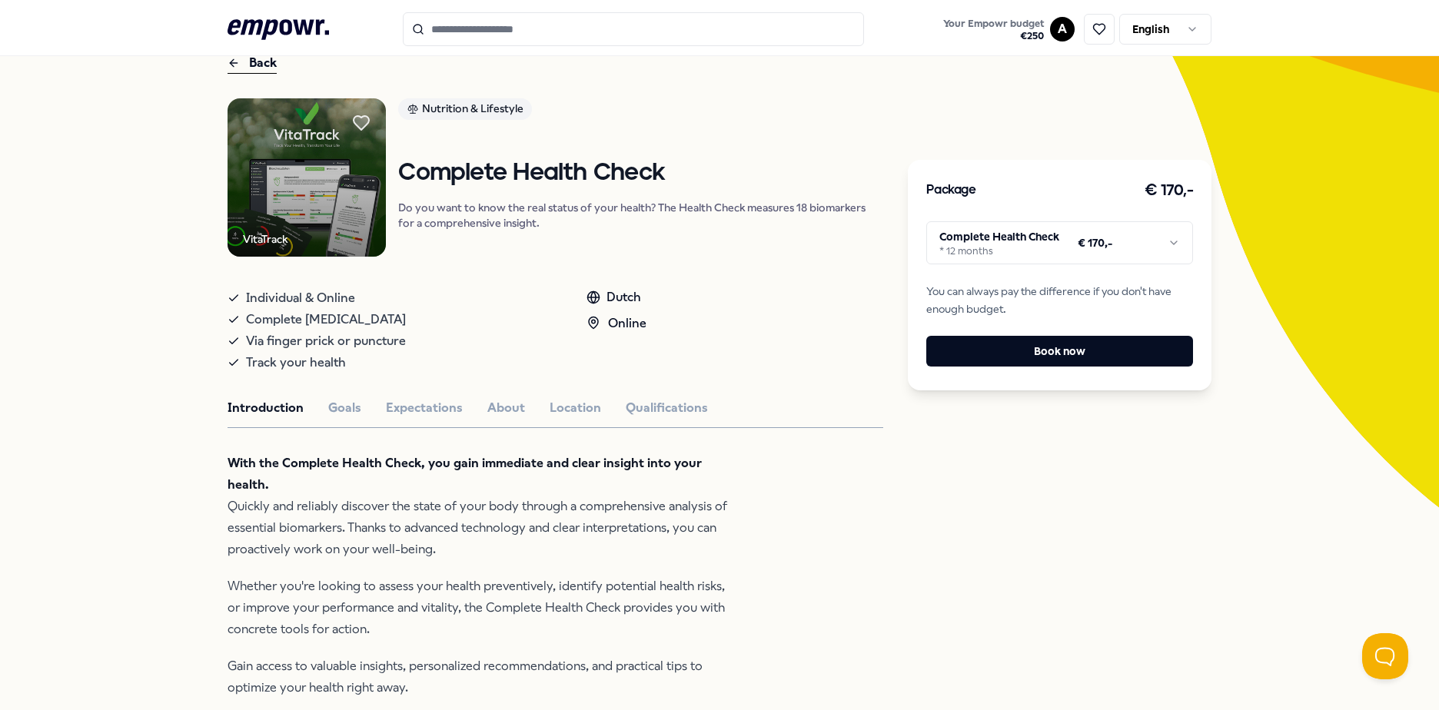
scroll to position [154, 0]
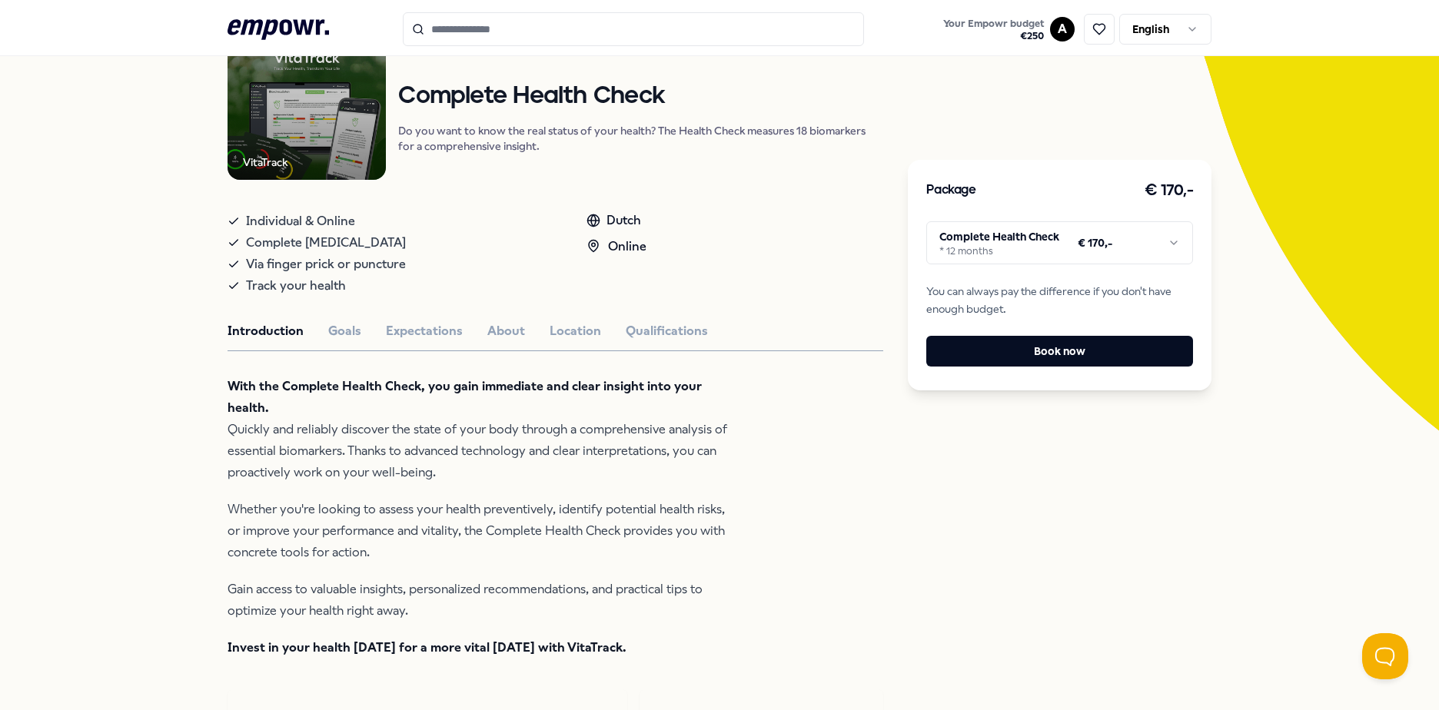
click at [1170, 248] on html ".empowr-logo_svg__cls-1{fill:#03032f} Your Empowr budget € 250 A English All ca…" at bounding box center [719, 355] width 1439 height 710
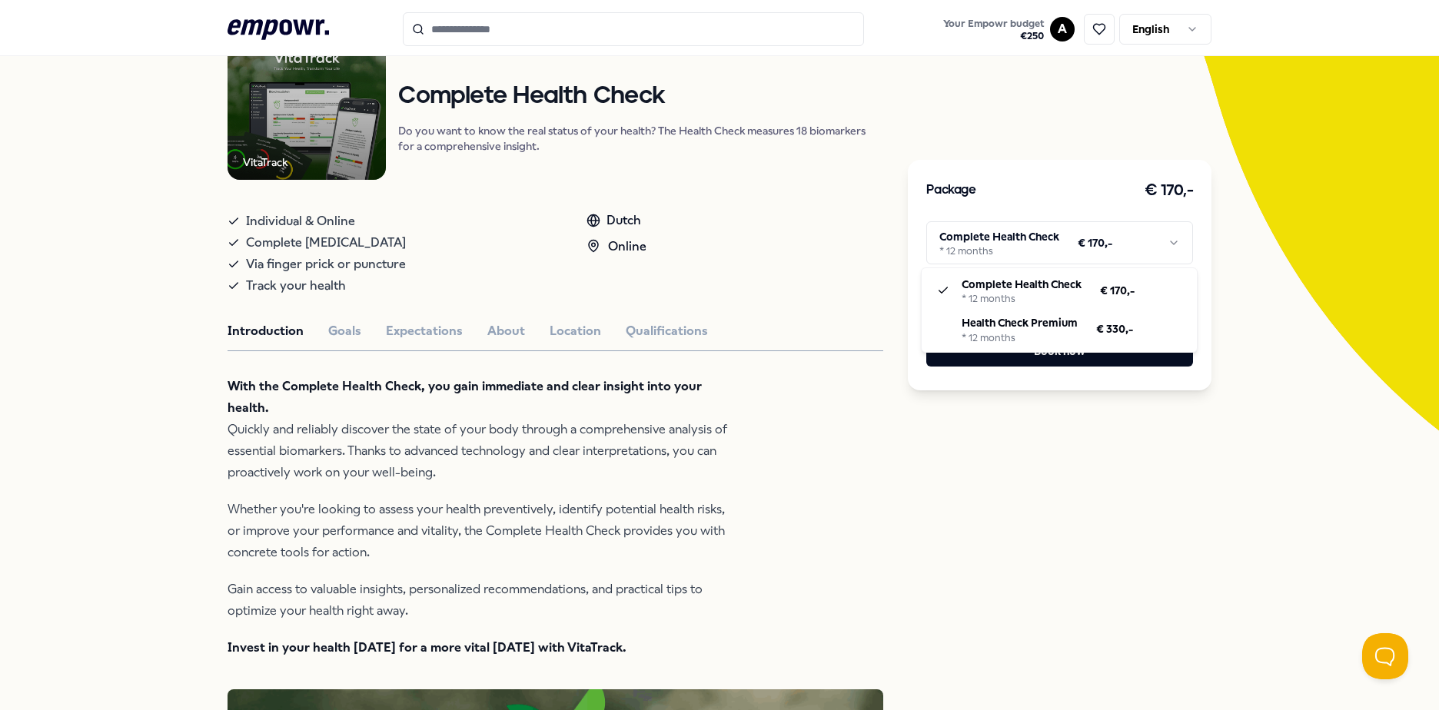
click at [174, 394] on html ".empowr-logo_svg__cls-1{fill:#03032f} Your Empowr budget € 250 A English All ca…" at bounding box center [719, 355] width 1439 height 710
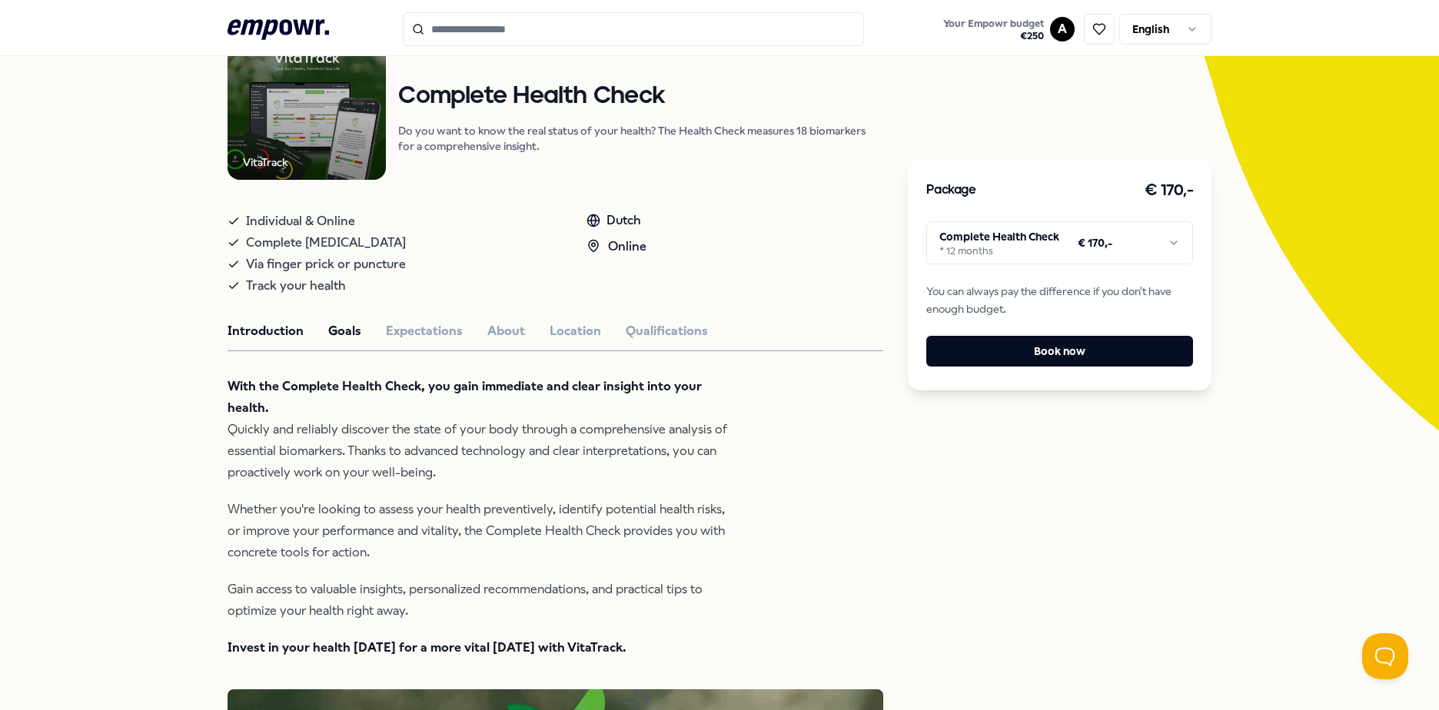
click at [346, 333] on button "Goals" at bounding box center [344, 331] width 33 height 20
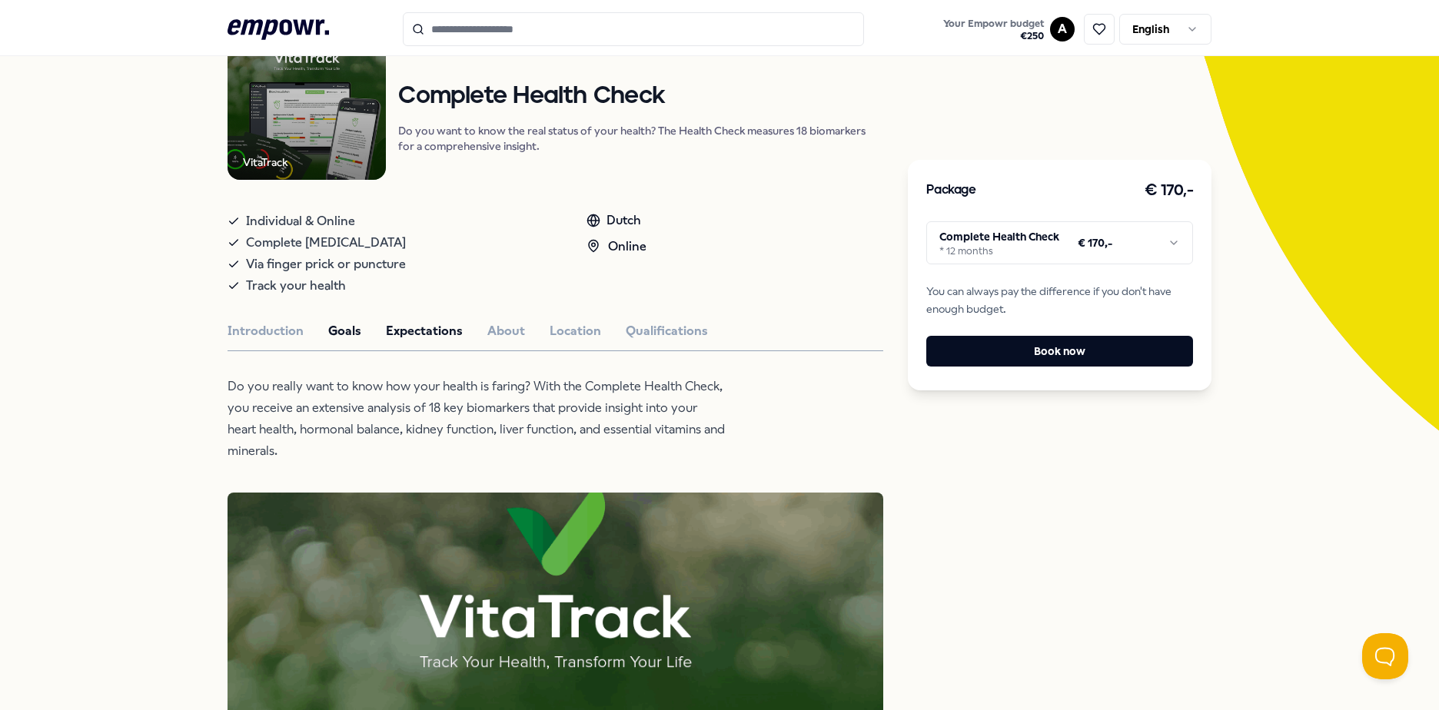
click at [410, 327] on button "Expectations" at bounding box center [424, 331] width 77 height 20
click at [491, 332] on button "About" at bounding box center [506, 331] width 38 height 20
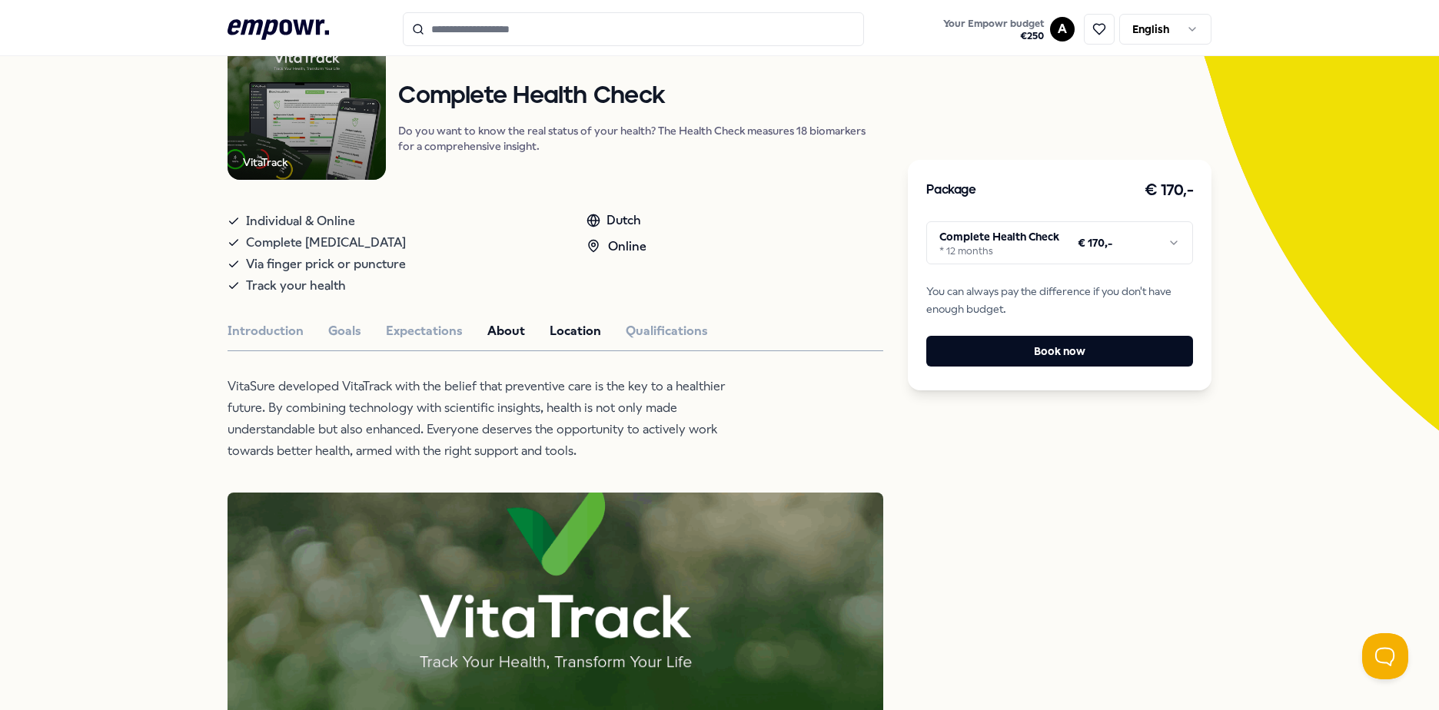
click at [574, 324] on button "Location" at bounding box center [576, 331] width 52 height 20
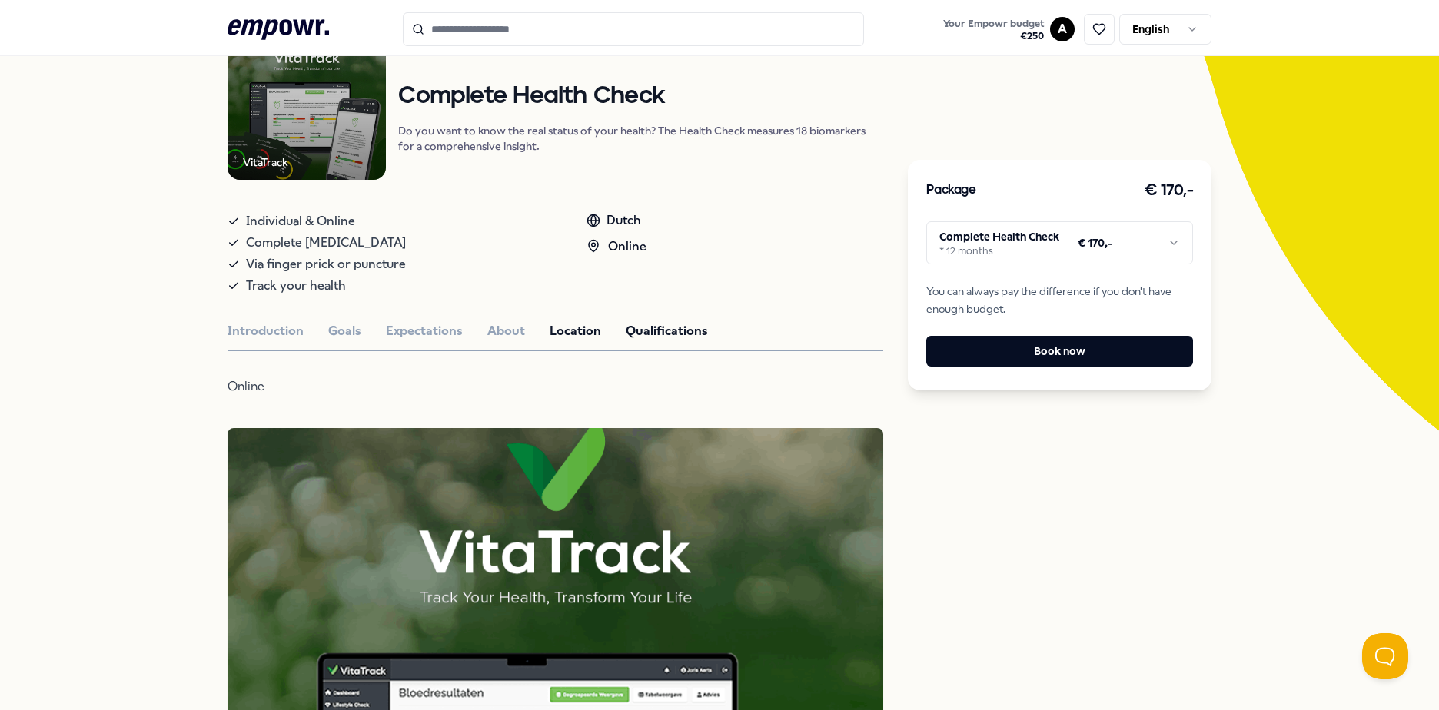
click at [658, 332] on button "Qualifications" at bounding box center [667, 331] width 82 height 20
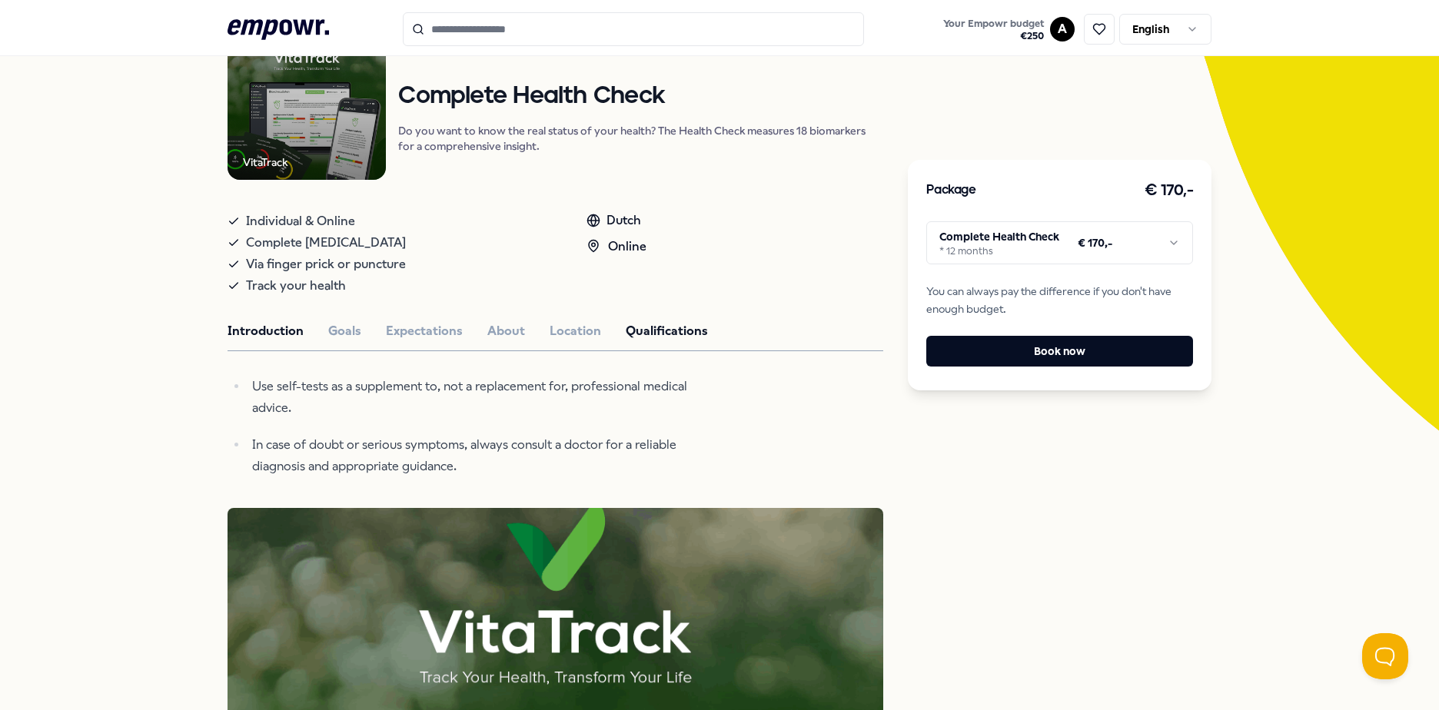
drag, startPoint x: 251, startPoint y: 329, endPoint x: 256, endPoint y: 337, distance: 10.0
click at [255, 329] on button "Introduction" at bounding box center [266, 331] width 76 height 20
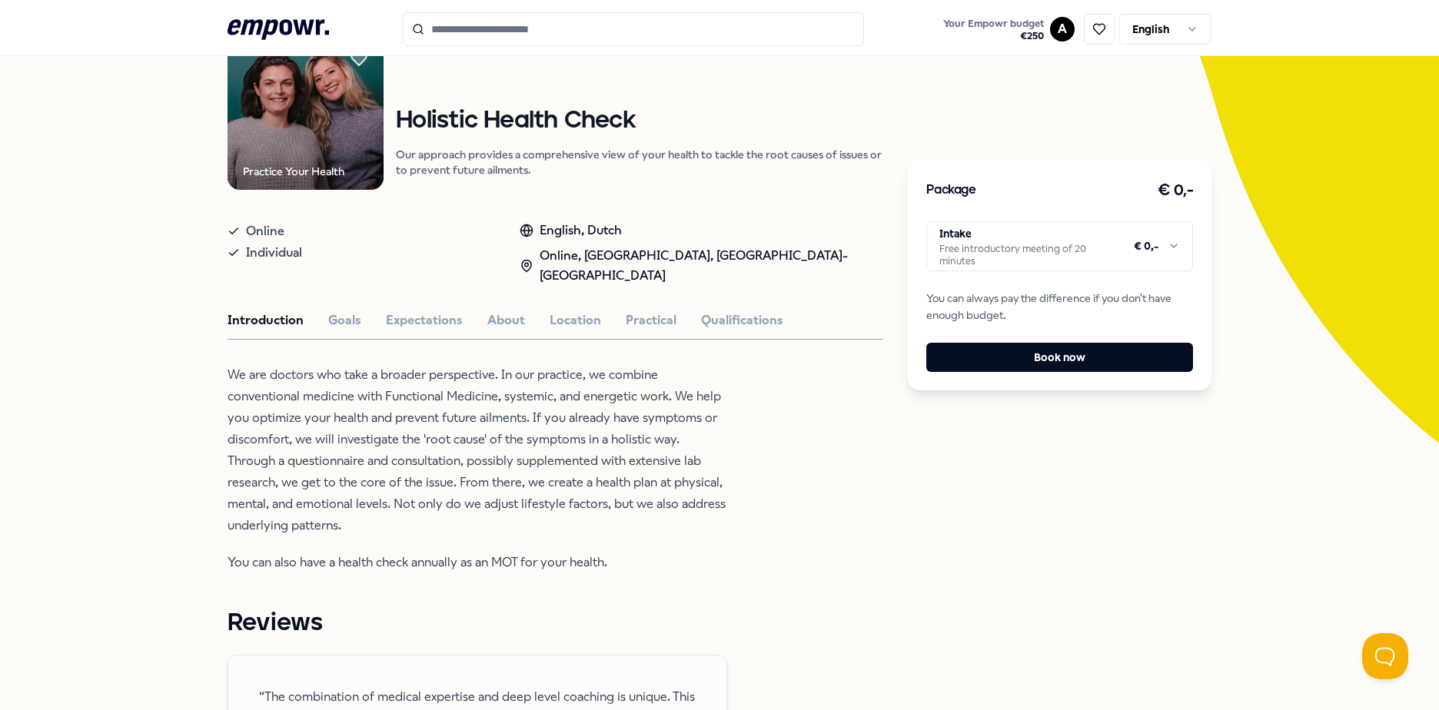
scroll to position [154, 0]
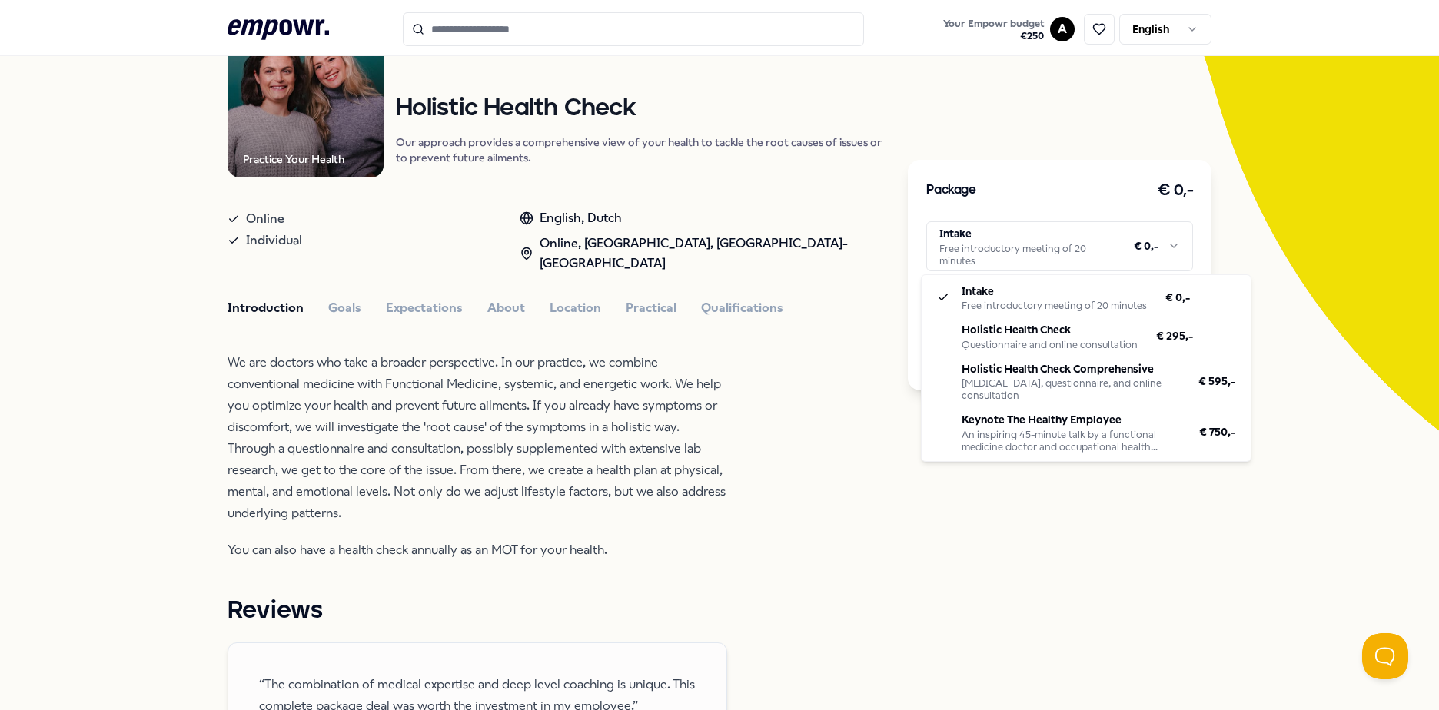
click at [1163, 251] on html ".empowr-logo_svg__cls-1{fill:#03032f} Your Empowr budget € 250 A English All ca…" at bounding box center [719, 355] width 1439 height 710
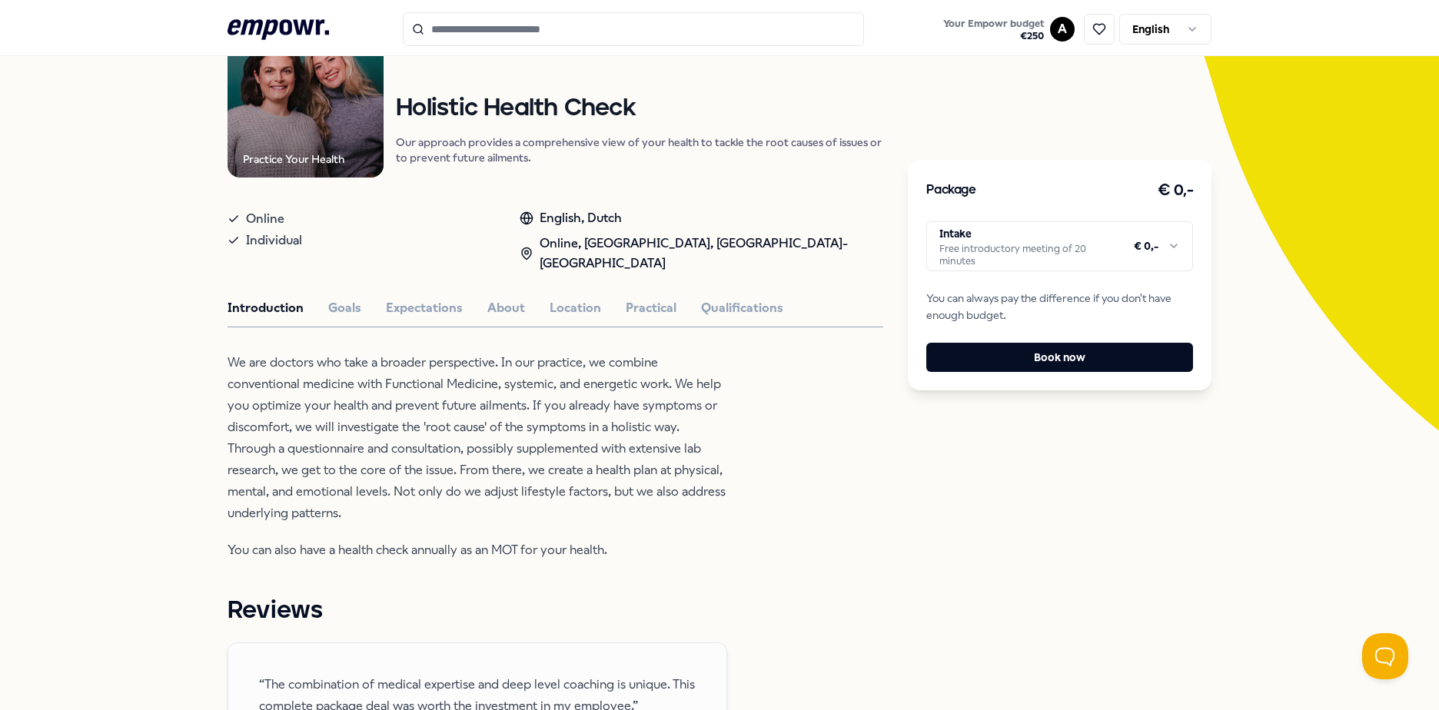
click at [783, 372] on html ".empowr-logo_svg__cls-1{fill:#03032f} Your Empowr budget € 250 A English All ca…" at bounding box center [719, 355] width 1439 height 710
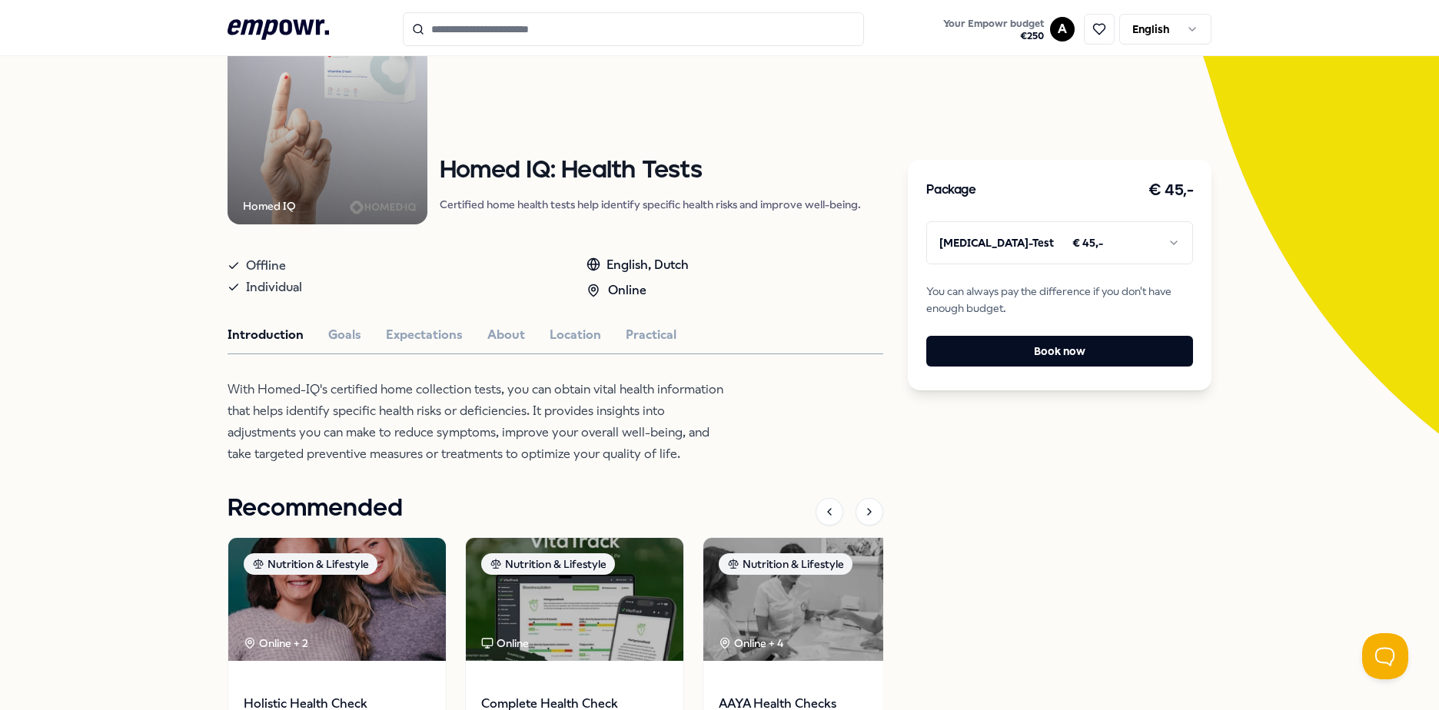
scroll to position [154, 0]
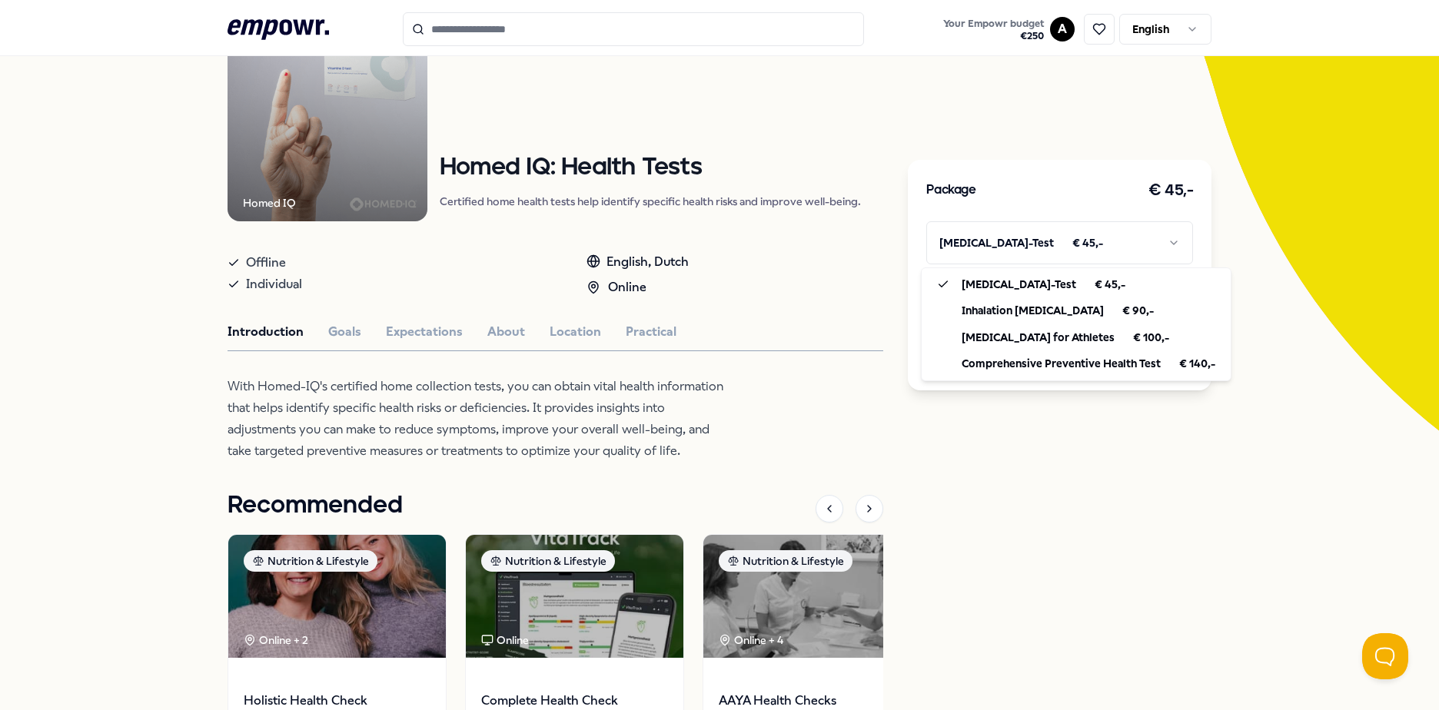
click at [1147, 248] on html ".empowr-logo_svg__cls-1{fill:#03032f} Your Empowr budget € 250 A English All ca…" at bounding box center [719, 355] width 1439 height 710
click at [329, 399] on html ".empowr-logo_svg__cls-1{fill:#03032f} Your Empowr budget € 250 A English All ca…" at bounding box center [719, 355] width 1439 height 710
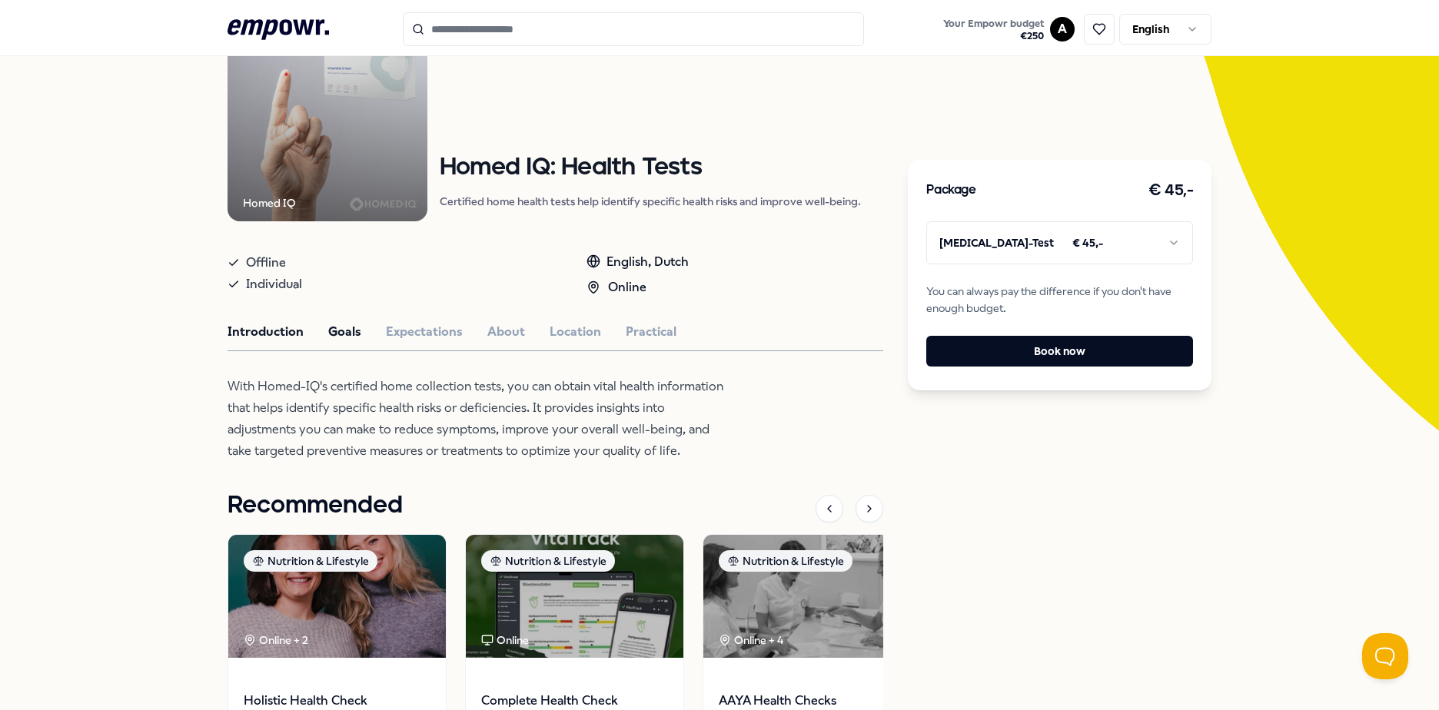
click at [345, 328] on button "Goals" at bounding box center [344, 332] width 33 height 20
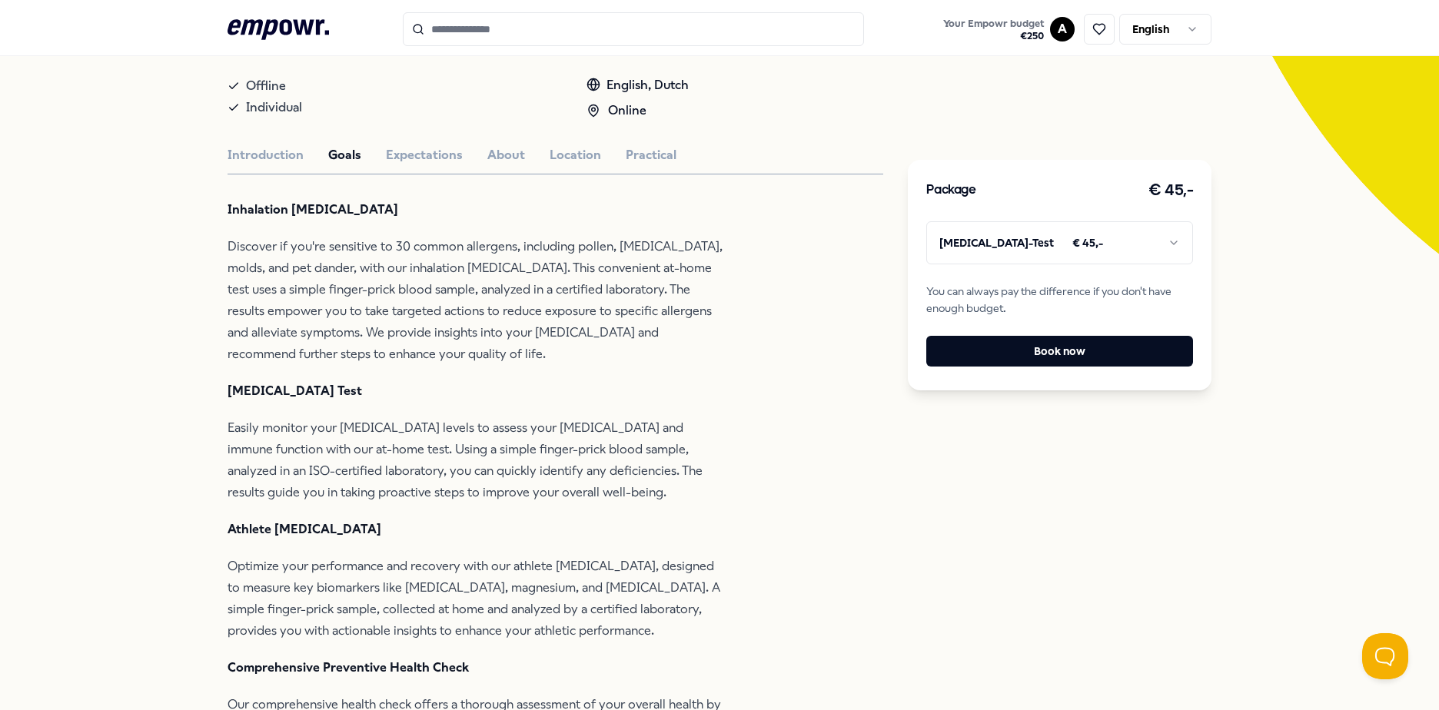
scroll to position [307, 0]
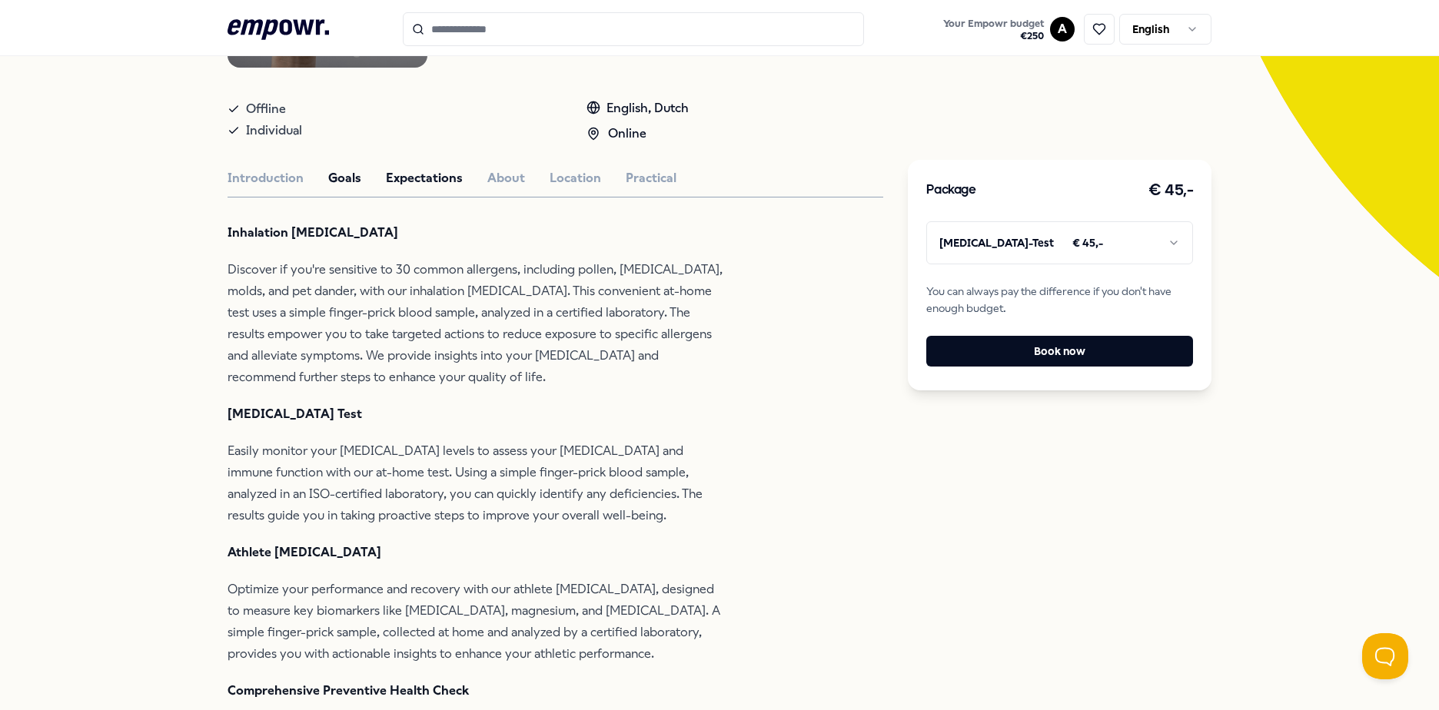
click at [430, 174] on button "Expectations" at bounding box center [424, 178] width 77 height 20
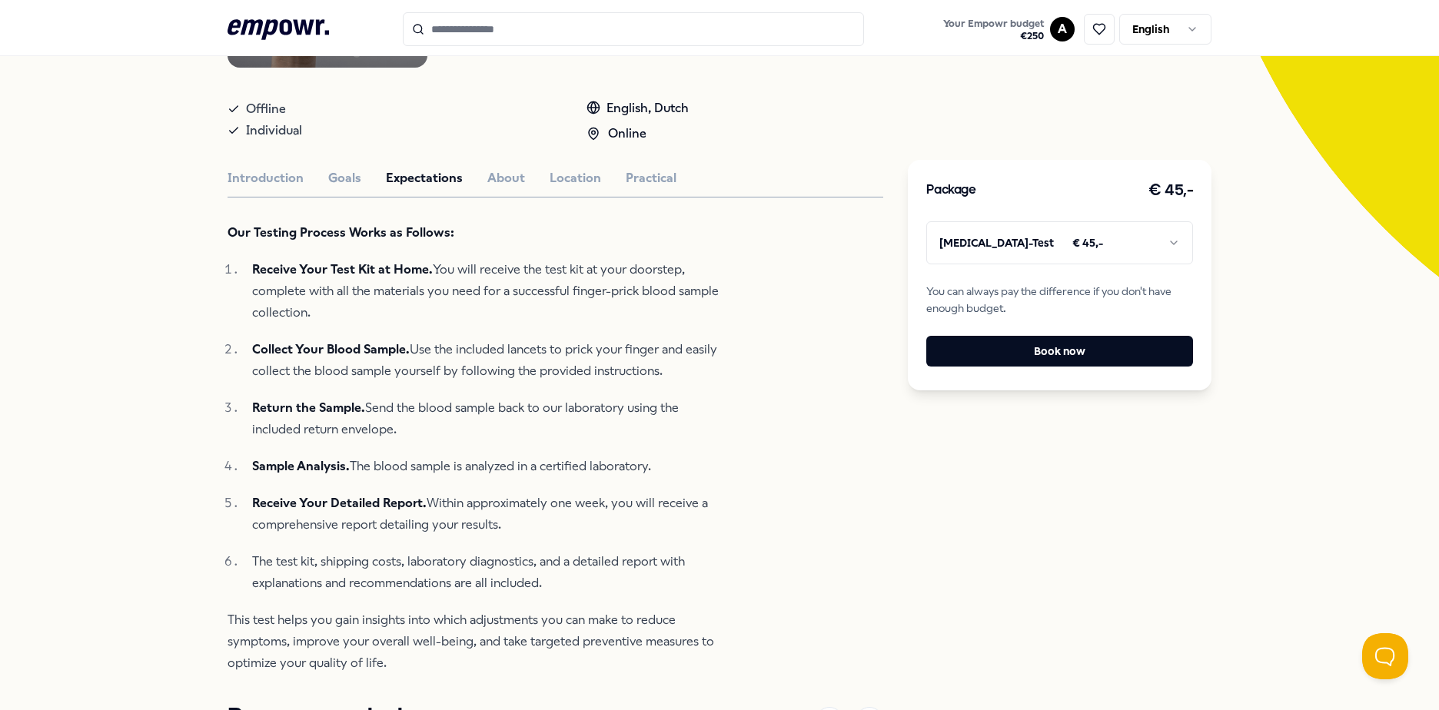
click at [488, 166] on div "Homed IQ Nutrition & Lifestyle Homed IQ: Health Tests Certified home health tes…" at bounding box center [556, 475] width 656 height 1215
click at [491, 174] on button "About" at bounding box center [506, 178] width 38 height 20
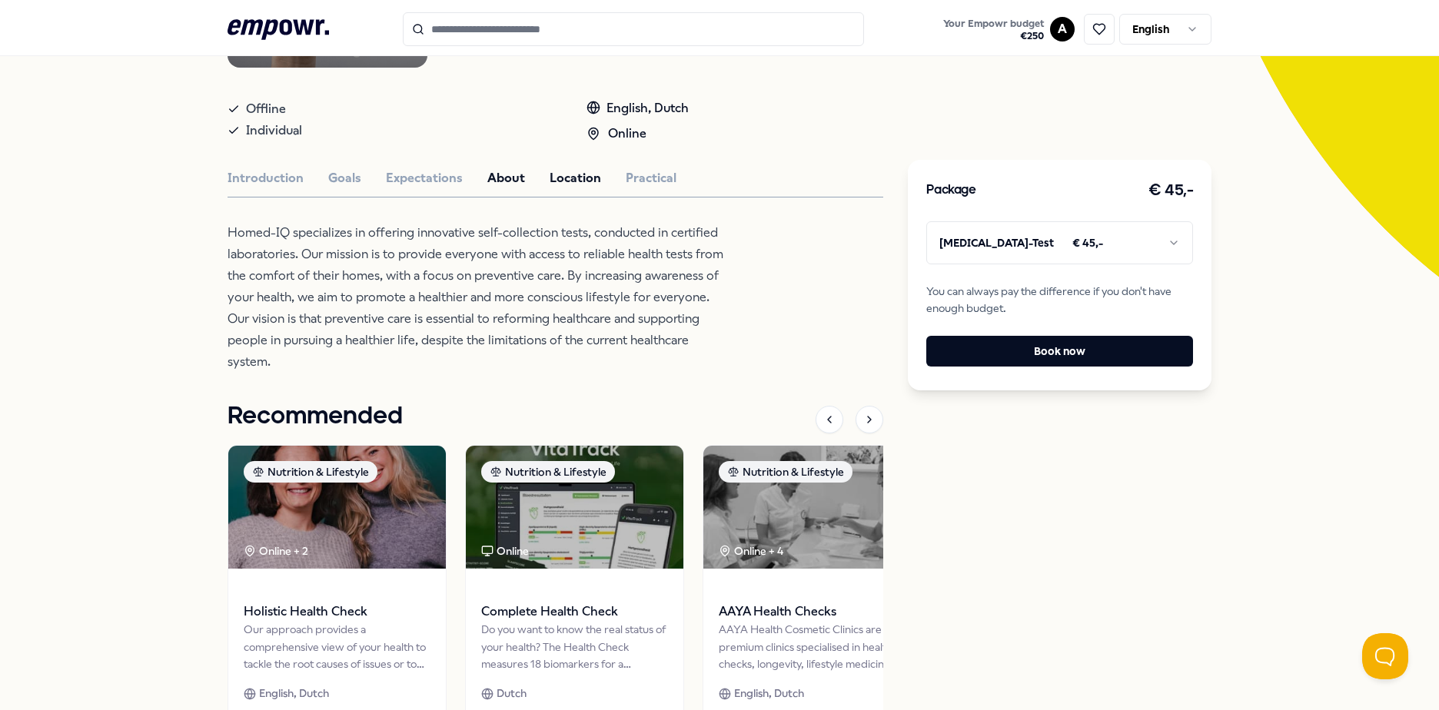
click at [557, 178] on button "Location" at bounding box center [576, 178] width 52 height 20
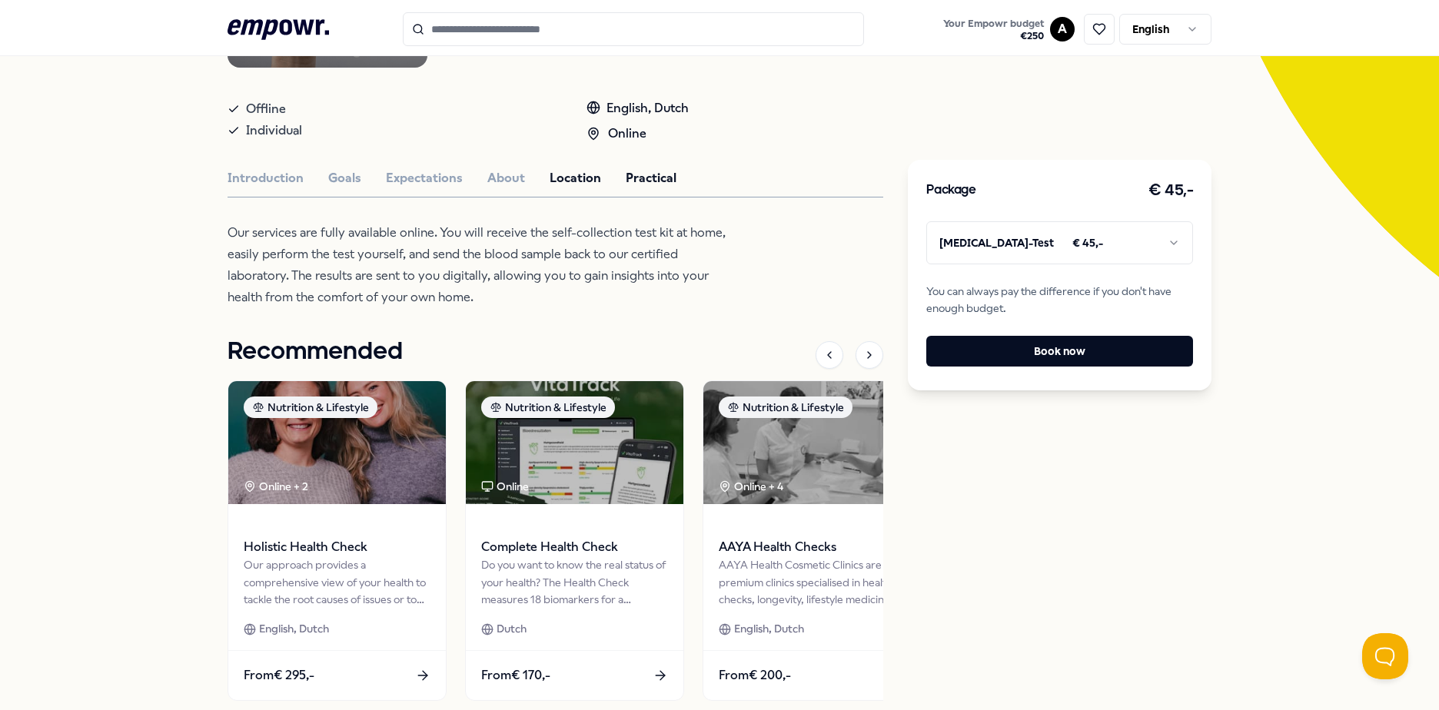
click at [626, 180] on button "Practical" at bounding box center [651, 178] width 51 height 20
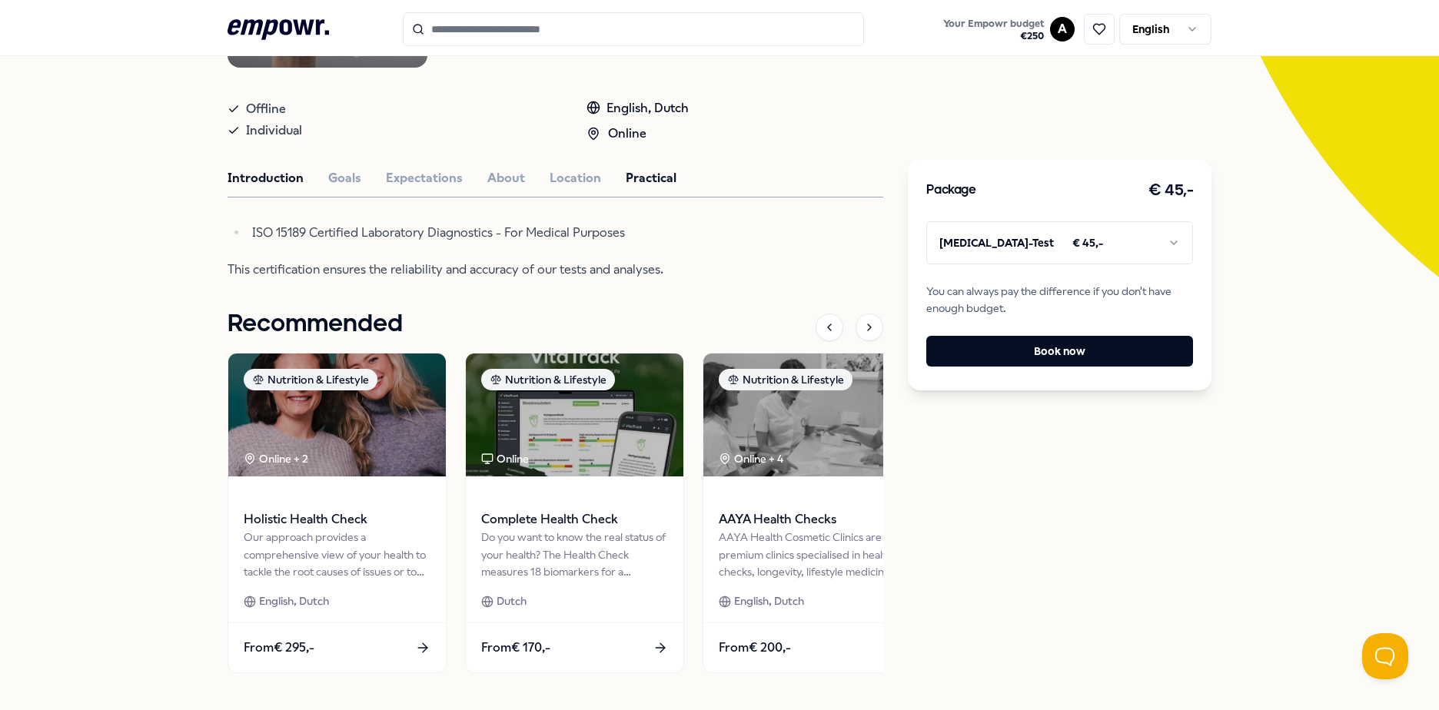
click at [251, 174] on button "Introduction" at bounding box center [266, 178] width 76 height 20
